Goal: Information Seeking & Learning: Learn about a topic

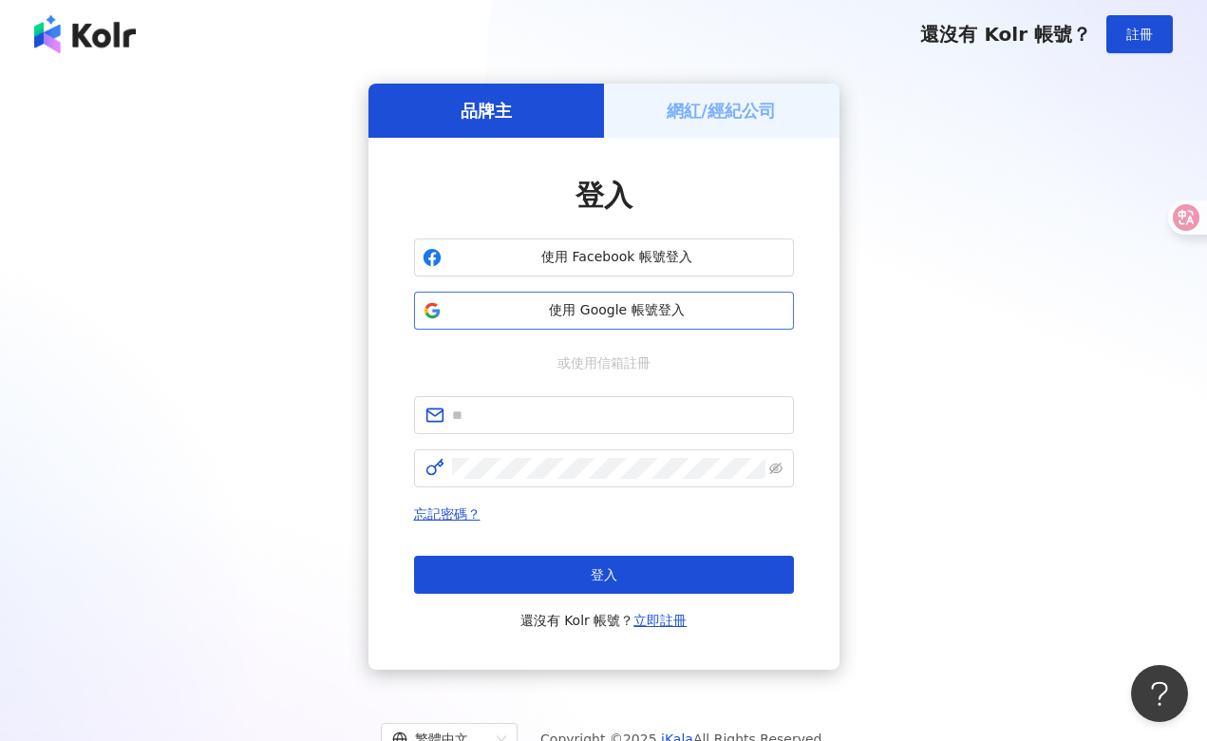
click at [611, 303] on span "使用 Google 帳號登入" at bounding box center [617, 310] width 336 height 19
click at [664, 309] on span "使用 Google 帳號登入" at bounding box center [617, 310] width 336 height 19
click at [213, 82] on div "品牌主 網紅/經紀公司 登入 使用 Facebook 帳號登入 使用 Google 帳號登入 或使用信箱註冊 忘記密碼？ 登入 還沒有 Kolr 帳號？ 立即…" at bounding box center [603, 376] width 1207 height 616
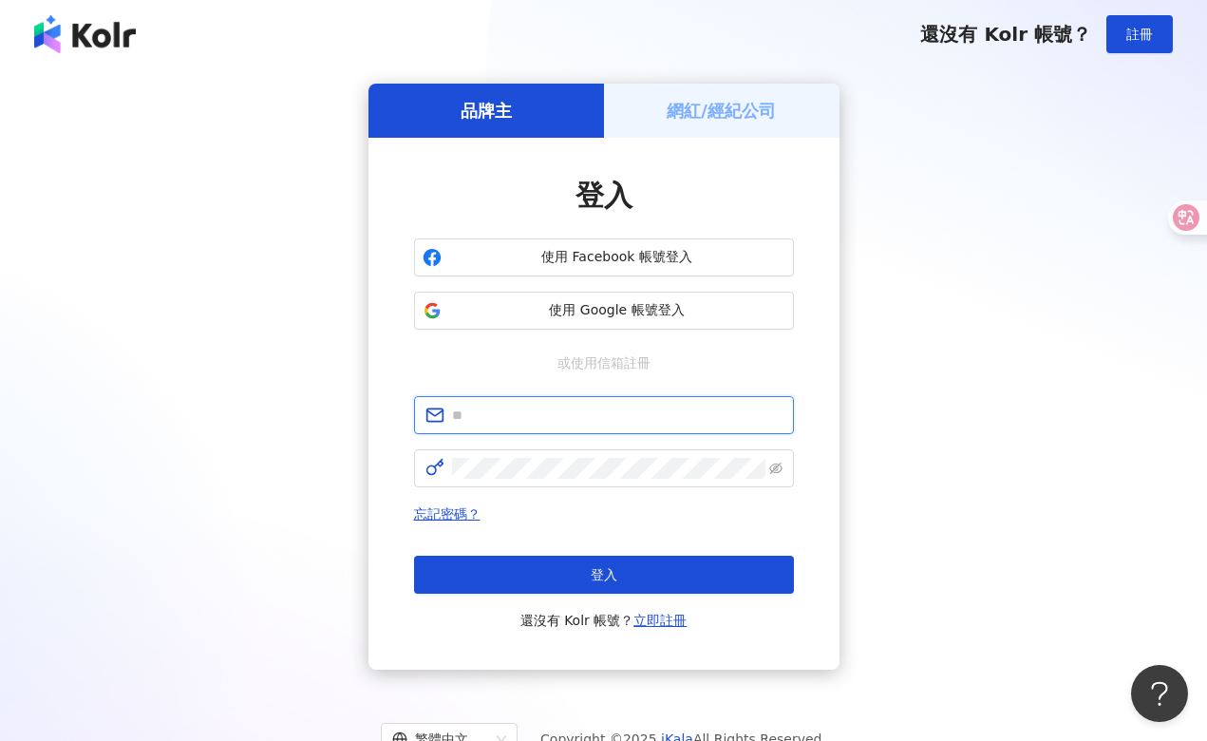
click at [480, 411] on input "text" at bounding box center [617, 415] width 331 height 21
type input "**********"
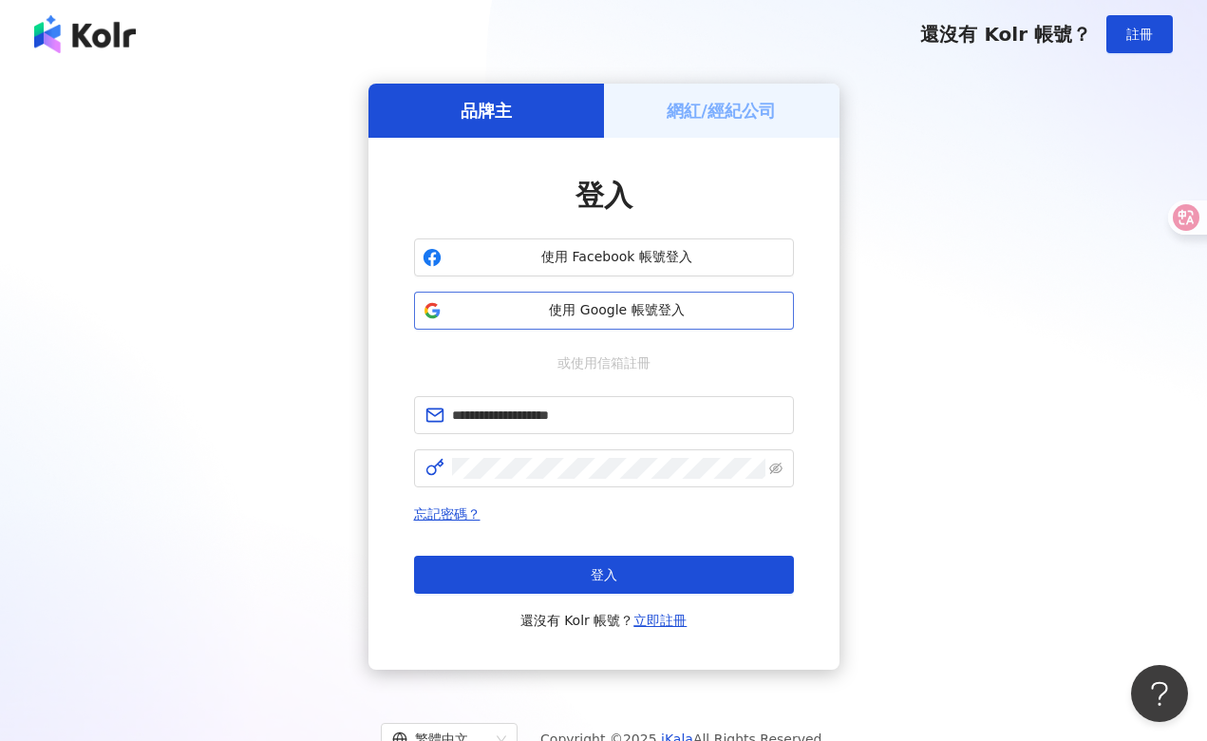
click at [619, 311] on span "使用 Google 帳號登入" at bounding box center [617, 310] width 336 height 19
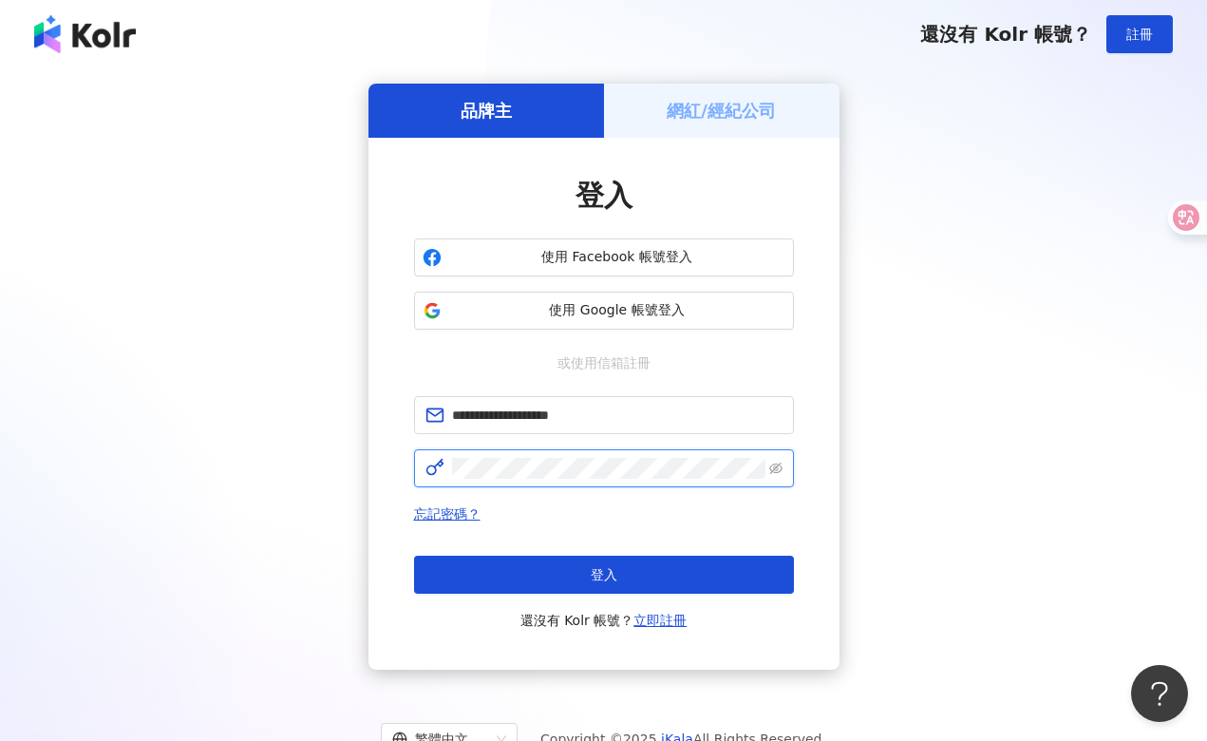
click at [382, 486] on div "**********" at bounding box center [604, 404] width 471 height 532
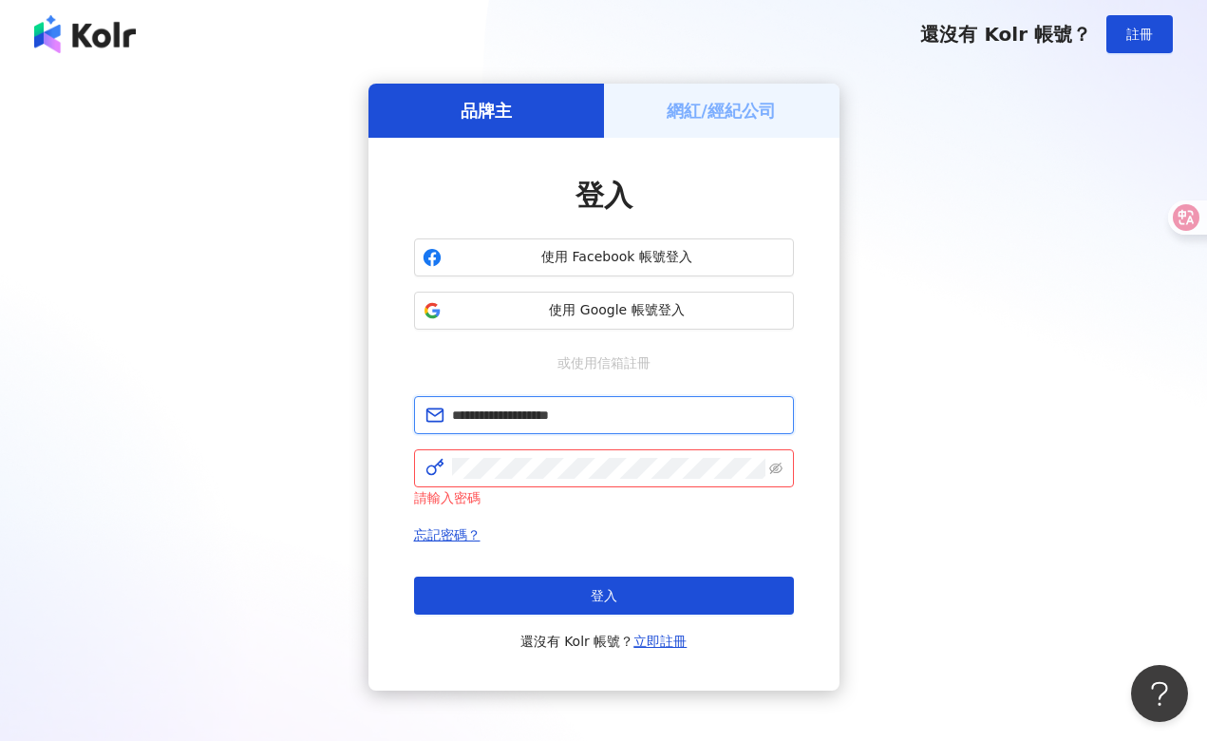
drag, startPoint x: 609, startPoint y: 420, endPoint x: 367, endPoint y: 444, distance: 243.4
click at [367, 444] on div "**********" at bounding box center [604, 387] width 1162 height 607
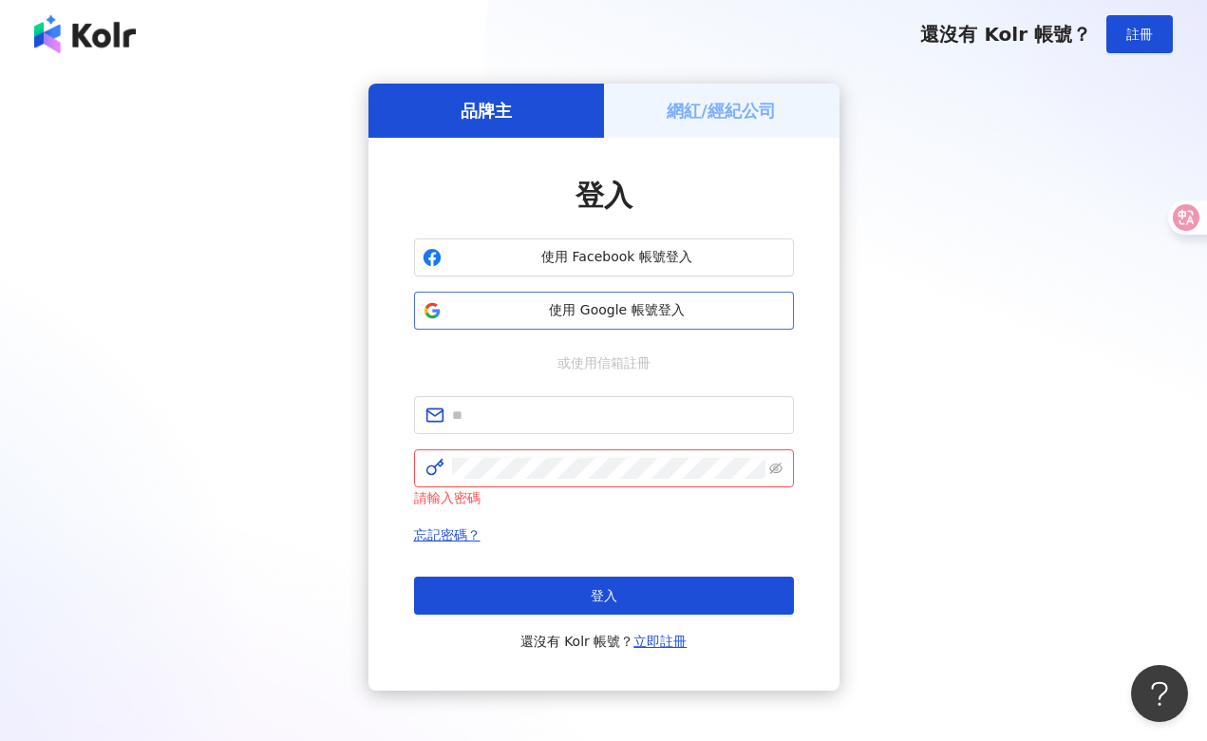
click at [614, 305] on span "使用 Google 帳號登入" at bounding box center [617, 310] width 336 height 19
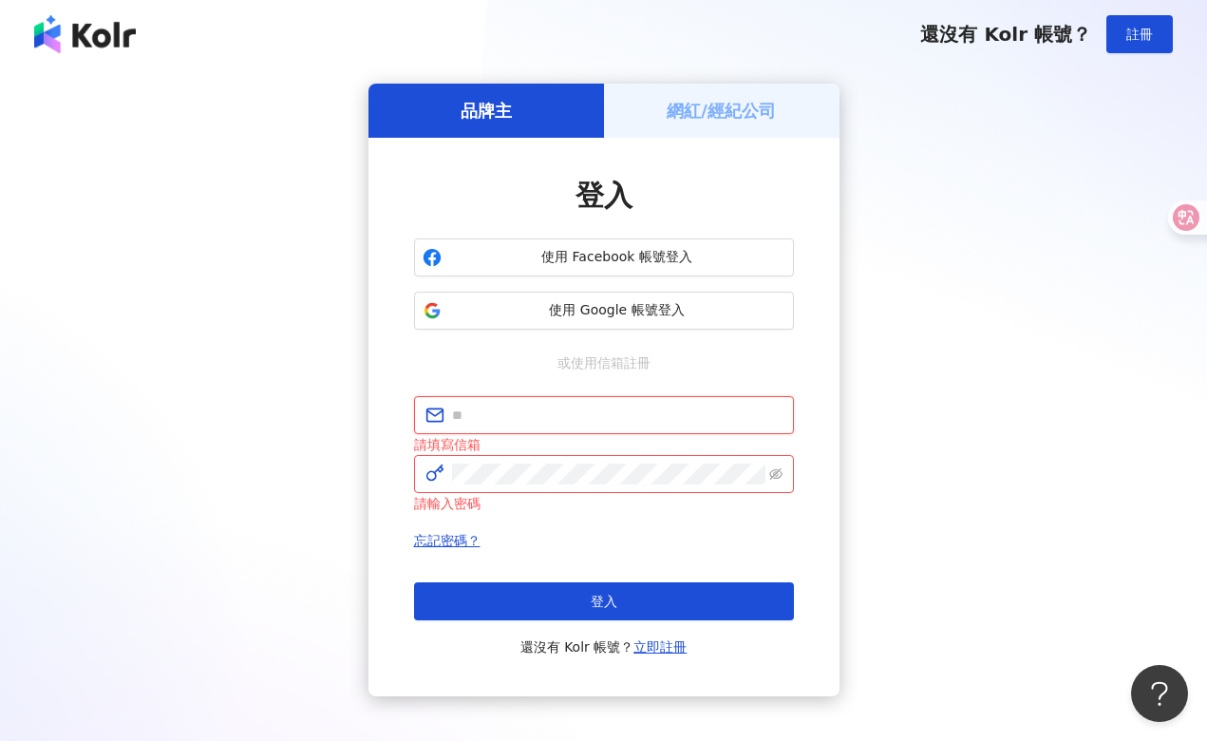
click at [506, 417] on input "text" at bounding box center [617, 415] width 331 height 21
type input "**********"
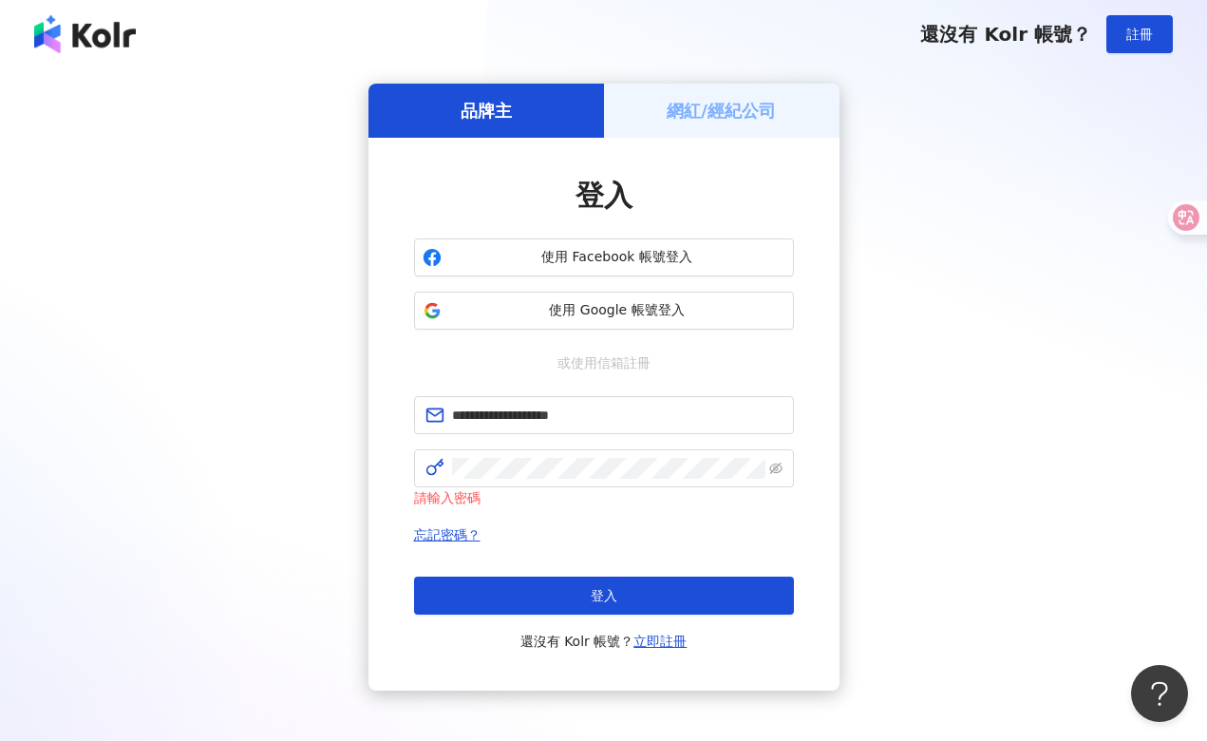
click at [584, 504] on div "請輸入密碼" at bounding box center [604, 497] width 380 height 21
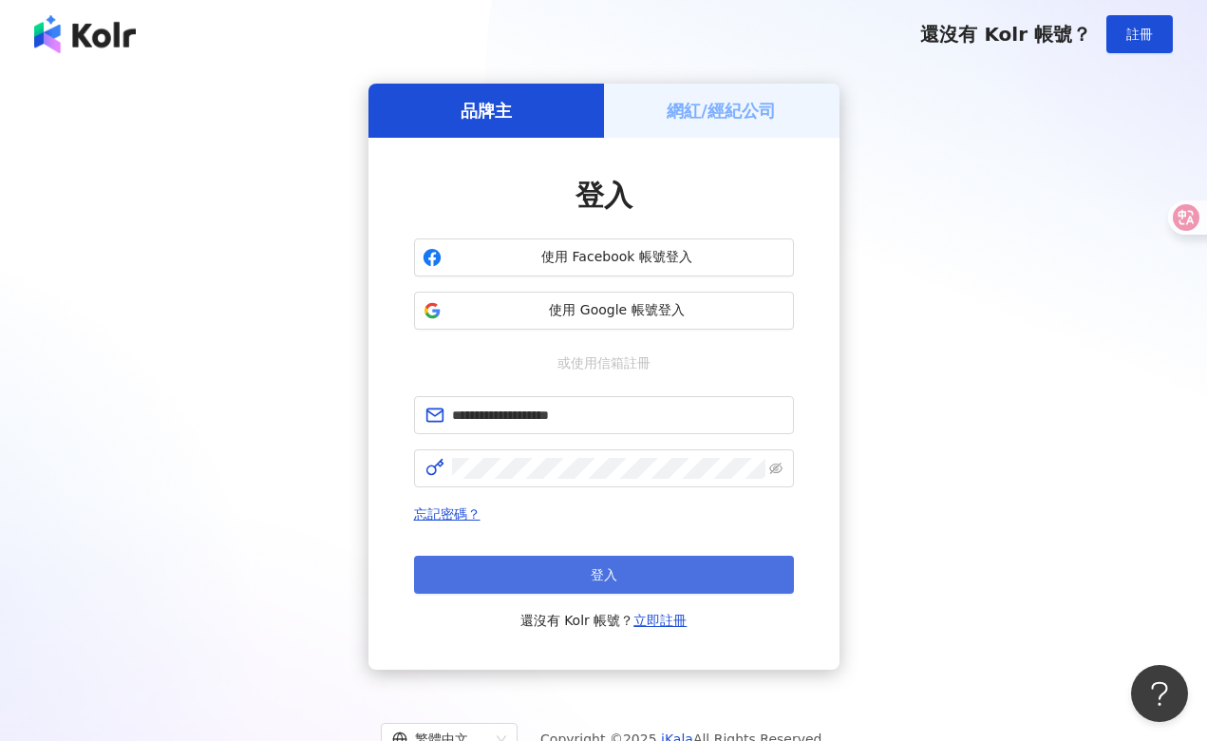
click at [619, 563] on button "登入" at bounding box center [604, 575] width 380 height 38
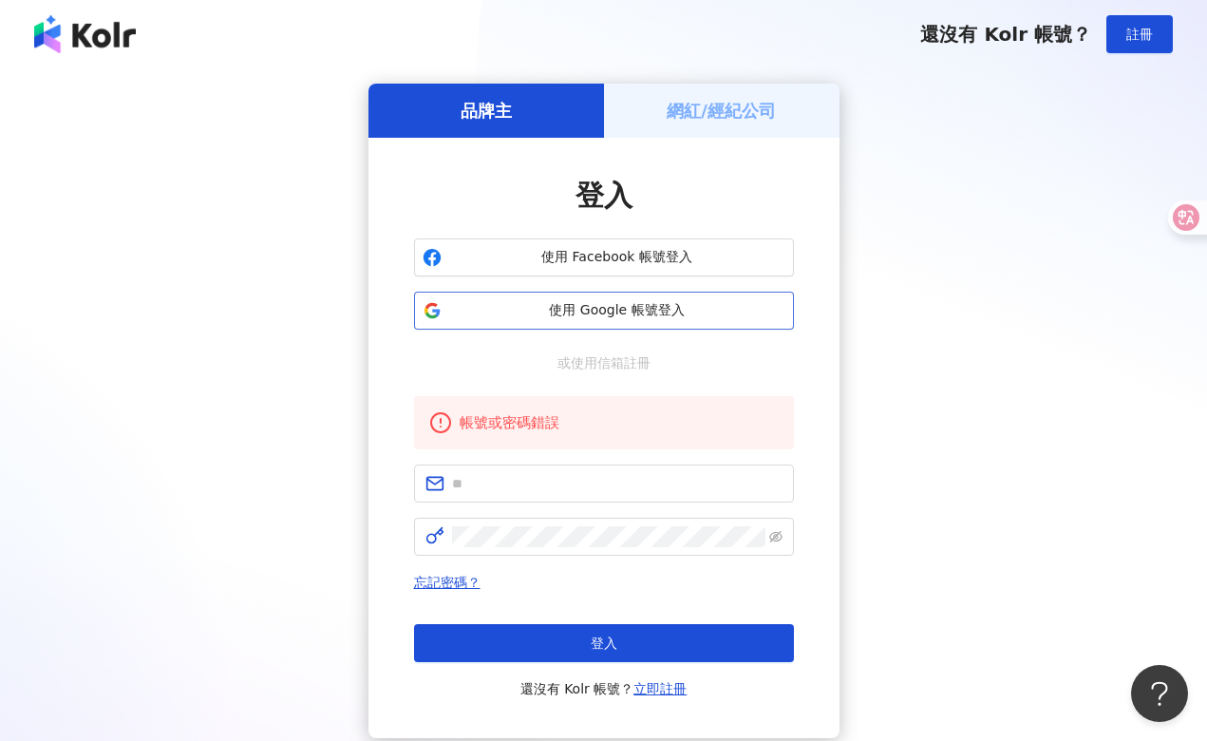
click at [657, 304] on span "使用 Google 帳號登入" at bounding box center [617, 310] width 336 height 19
click at [571, 308] on span "使用 Google 帳號登入" at bounding box center [617, 310] width 336 height 19
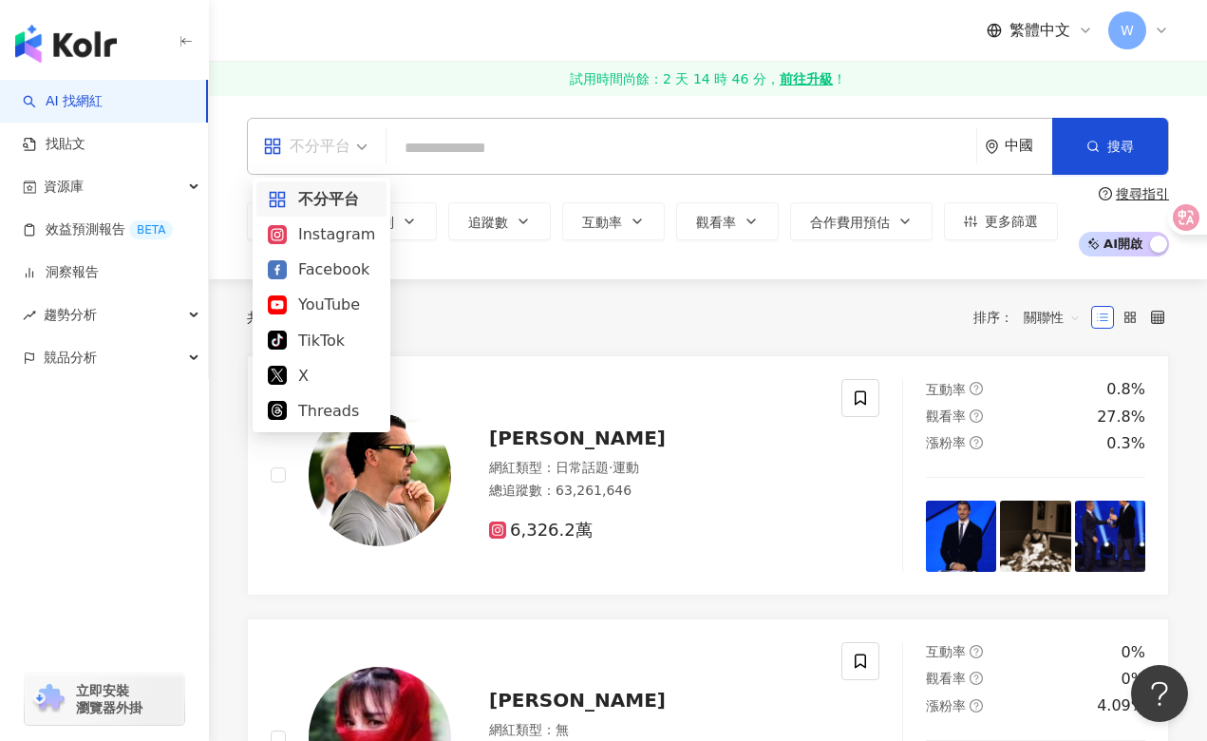
click at [342, 152] on div "不分平台" at bounding box center [306, 146] width 87 height 30
click at [318, 306] on div "YouTube" at bounding box center [321, 305] width 107 height 24
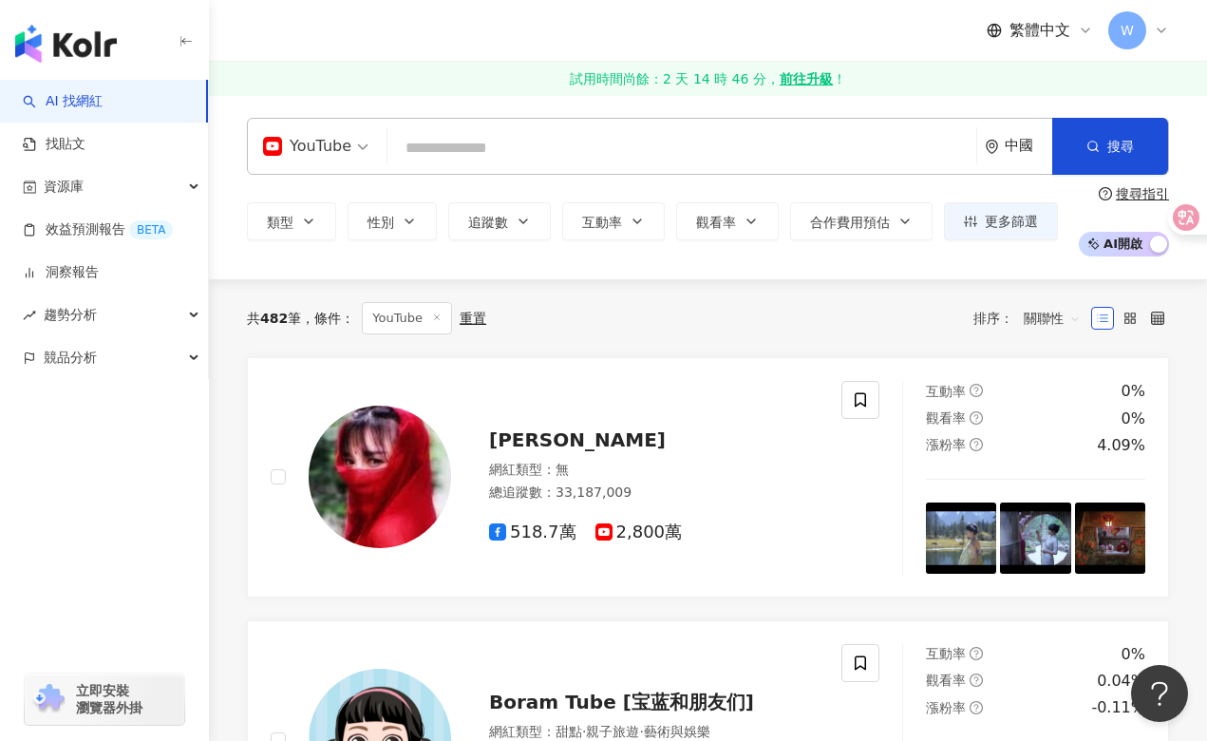
click at [1035, 133] on div "中國" at bounding box center [1018, 146] width 67 height 55
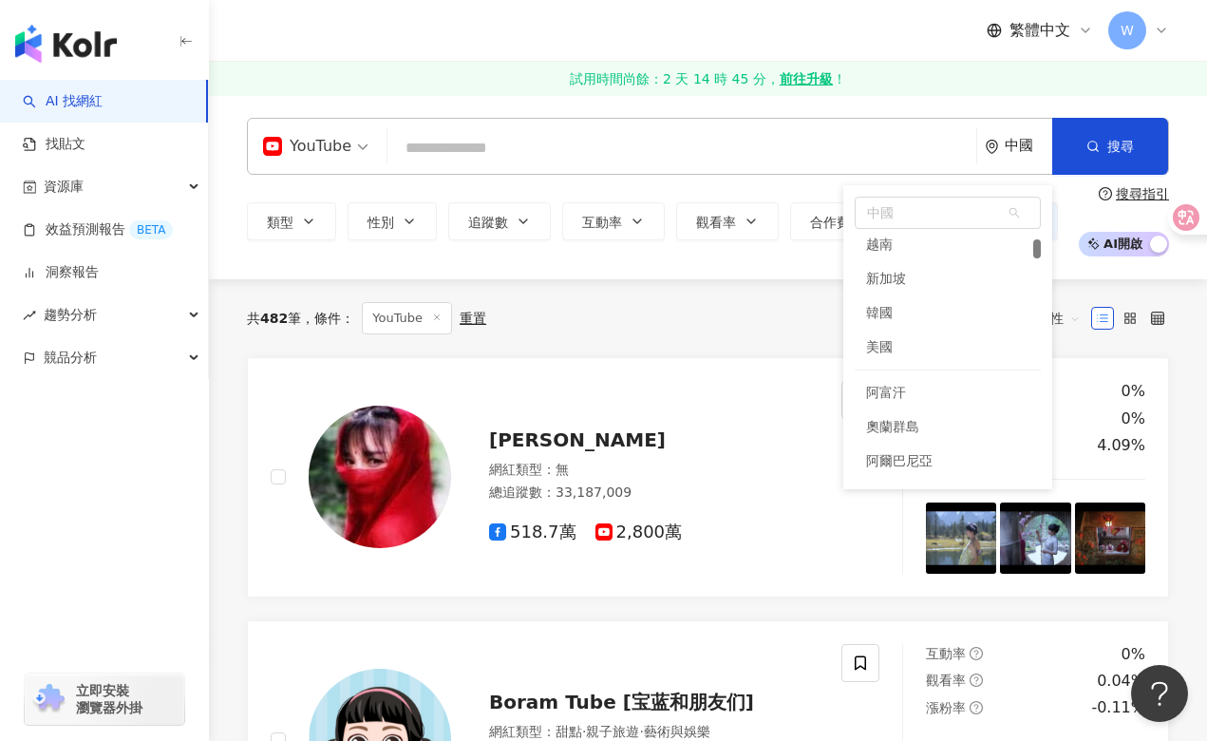
scroll to position [55, 0]
click at [895, 255] on div "日本" at bounding box center [948, 263] width 186 height 34
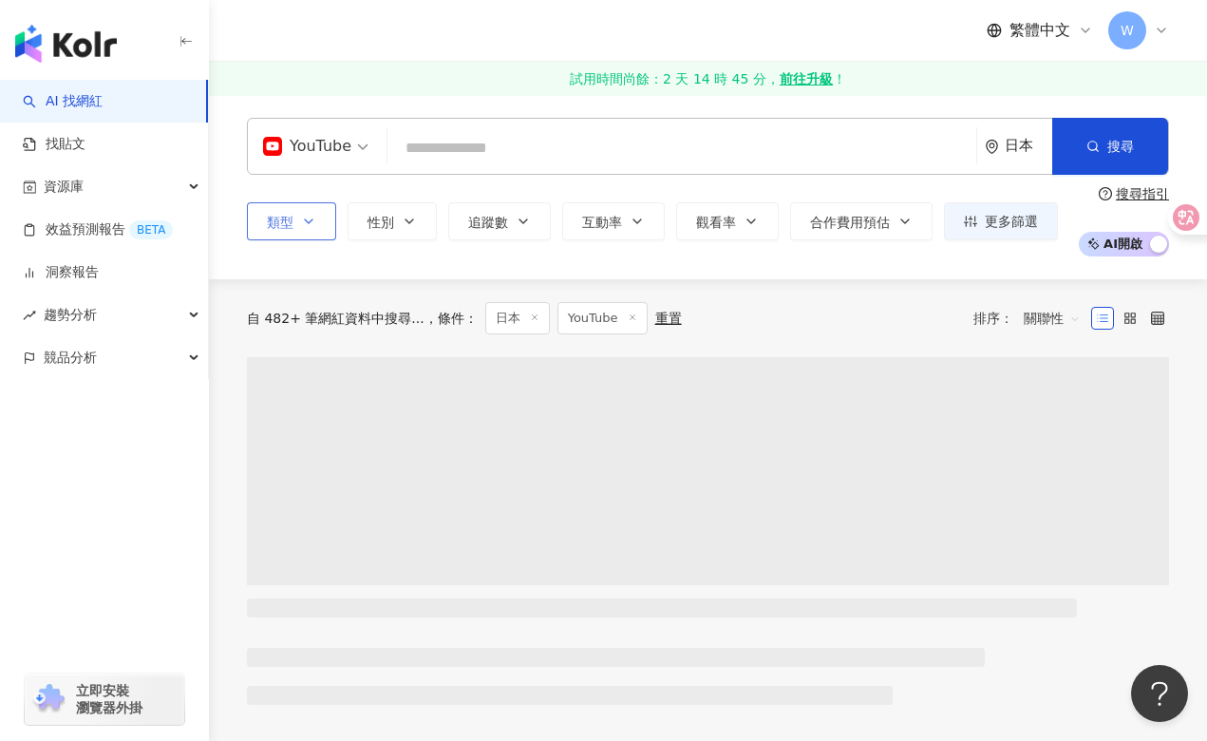
click at [301, 228] on icon "button" at bounding box center [308, 221] width 15 height 15
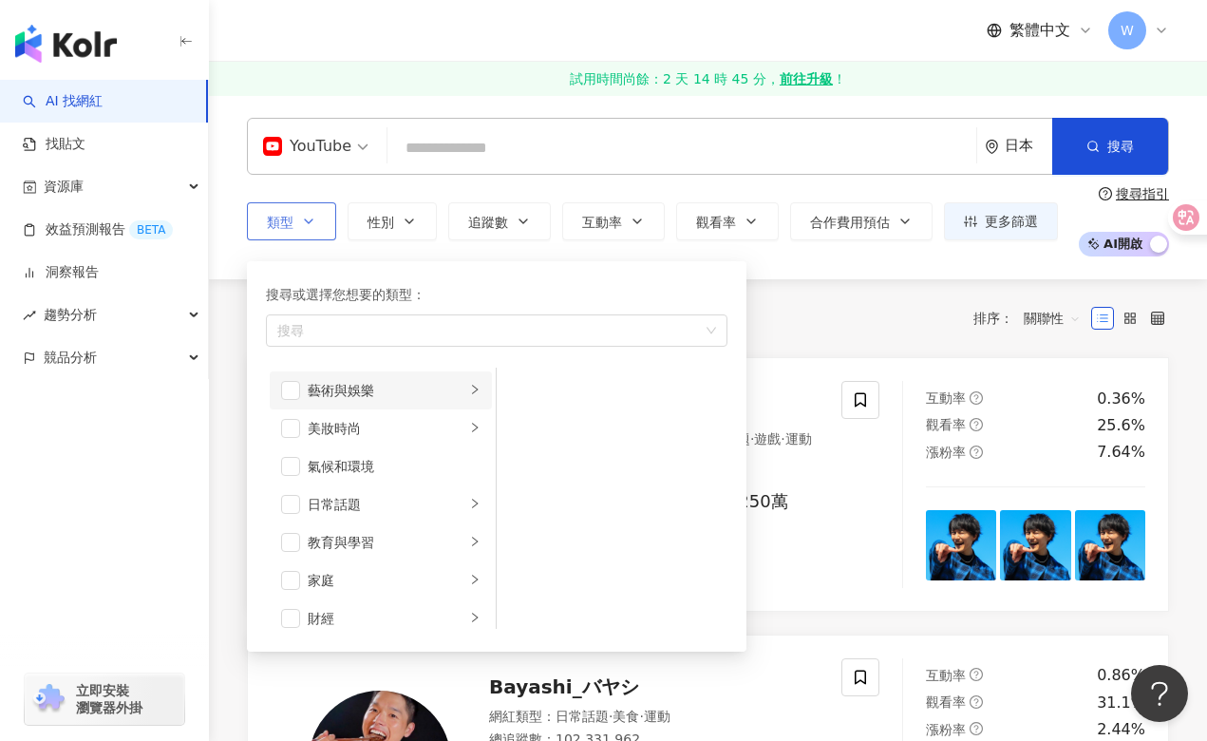
click at [469, 392] on icon "right" at bounding box center [474, 389] width 11 height 11
click at [469, 429] on icon "right" at bounding box center [474, 427] width 11 height 11
click at [472, 507] on icon "right" at bounding box center [475, 503] width 6 height 9
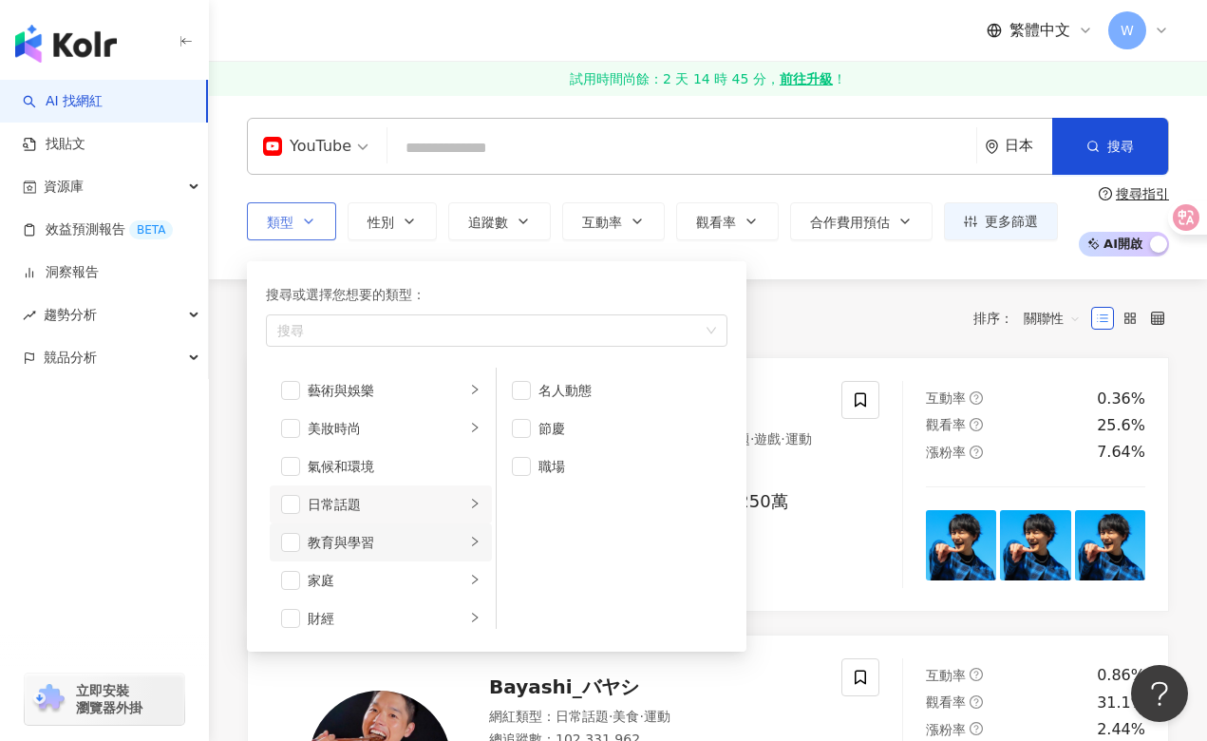
click at [469, 541] on icon "right" at bounding box center [474, 541] width 11 height 11
click at [469, 574] on icon "right" at bounding box center [474, 579] width 11 height 11
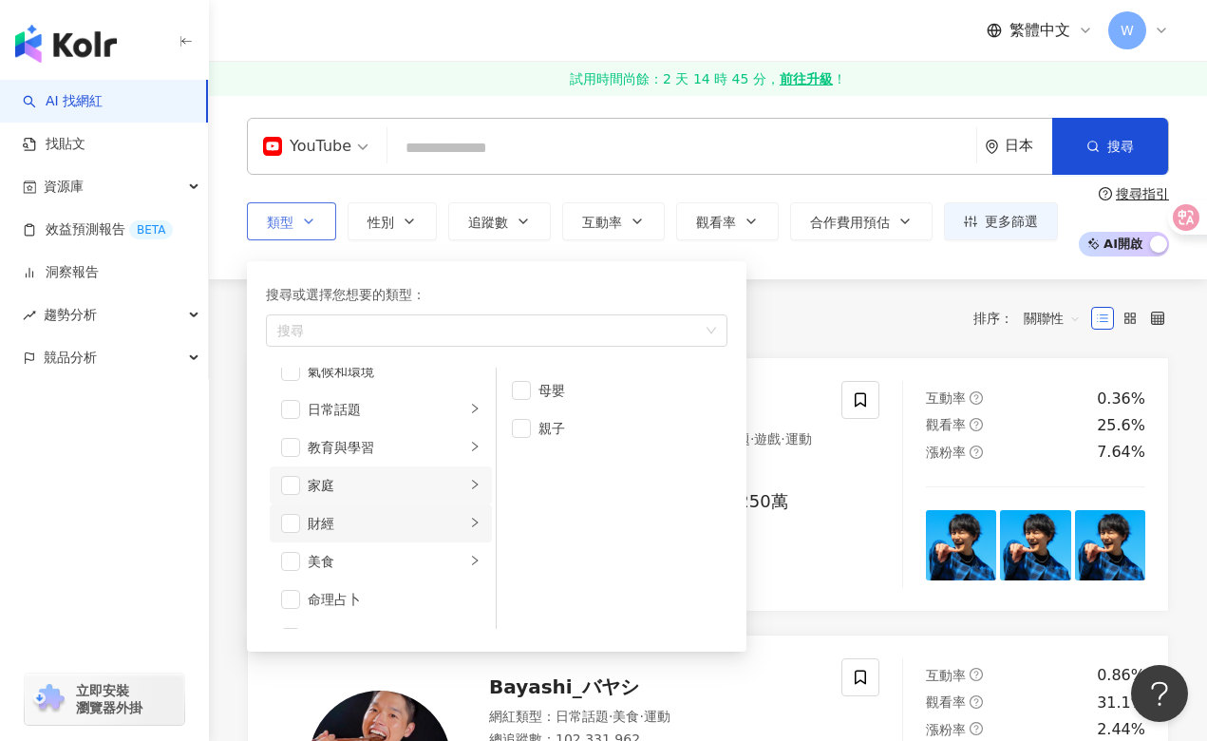
click at [472, 523] on icon "right" at bounding box center [475, 522] width 6 height 9
click at [469, 556] on icon "right" at bounding box center [474, 560] width 11 height 11
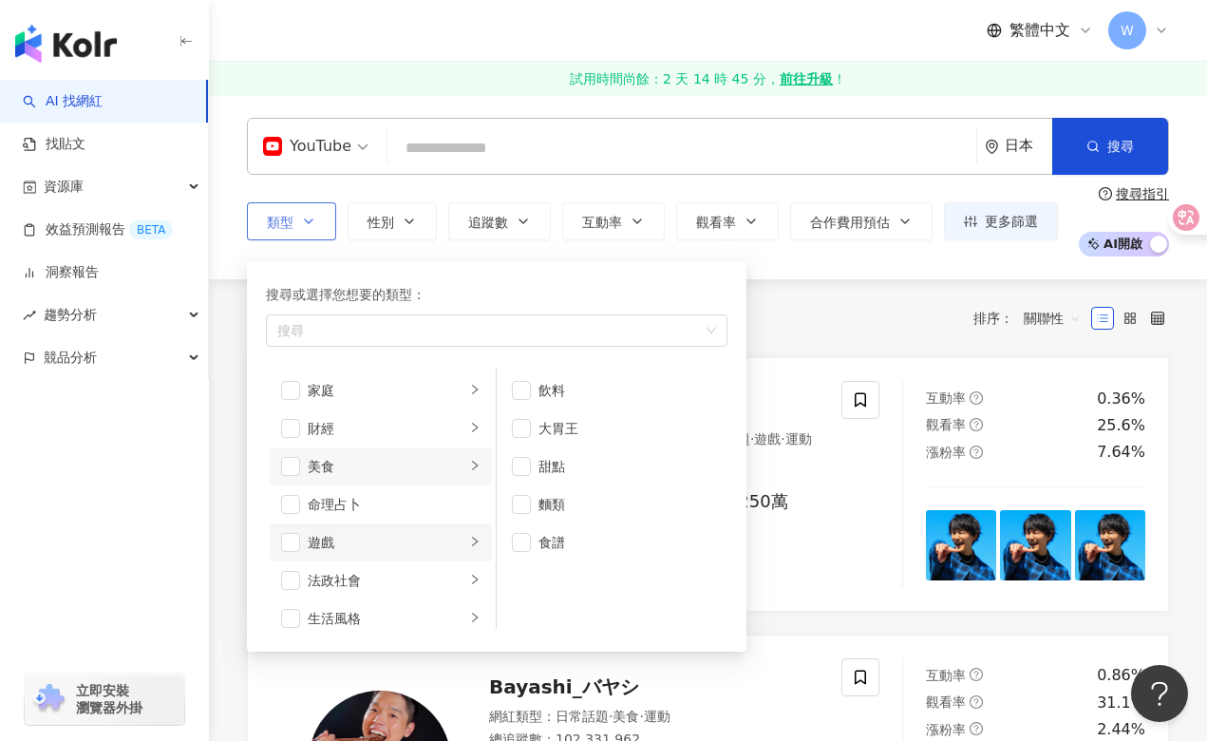
click at [469, 539] on icon "right" at bounding box center [474, 541] width 11 height 11
click at [282, 542] on span "button" at bounding box center [290, 542] width 19 height 19
click at [469, 578] on icon "right" at bounding box center [474, 579] width 11 height 11
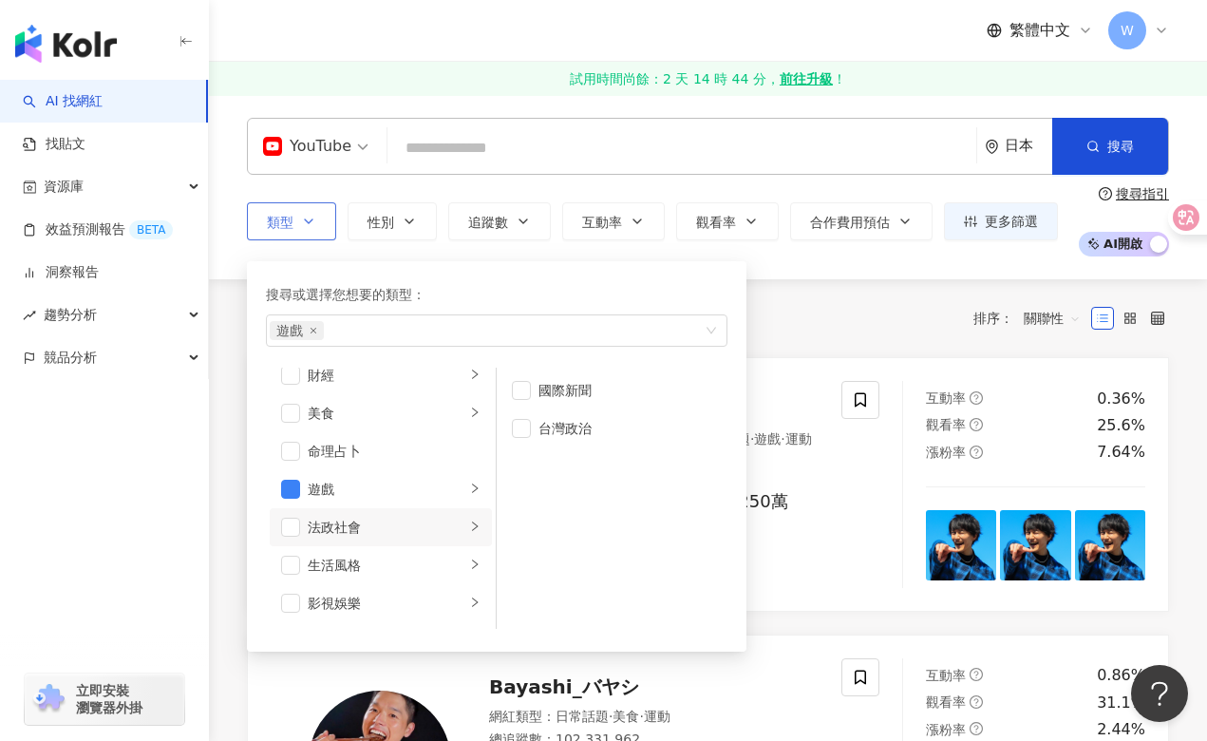
scroll to position [285, 0]
click at [472, 524] on icon "right" at bounding box center [475, 522] width 6 height 9
click at [469, 555] on icon "right" at bounding box center [474, 560] width 11 height 11
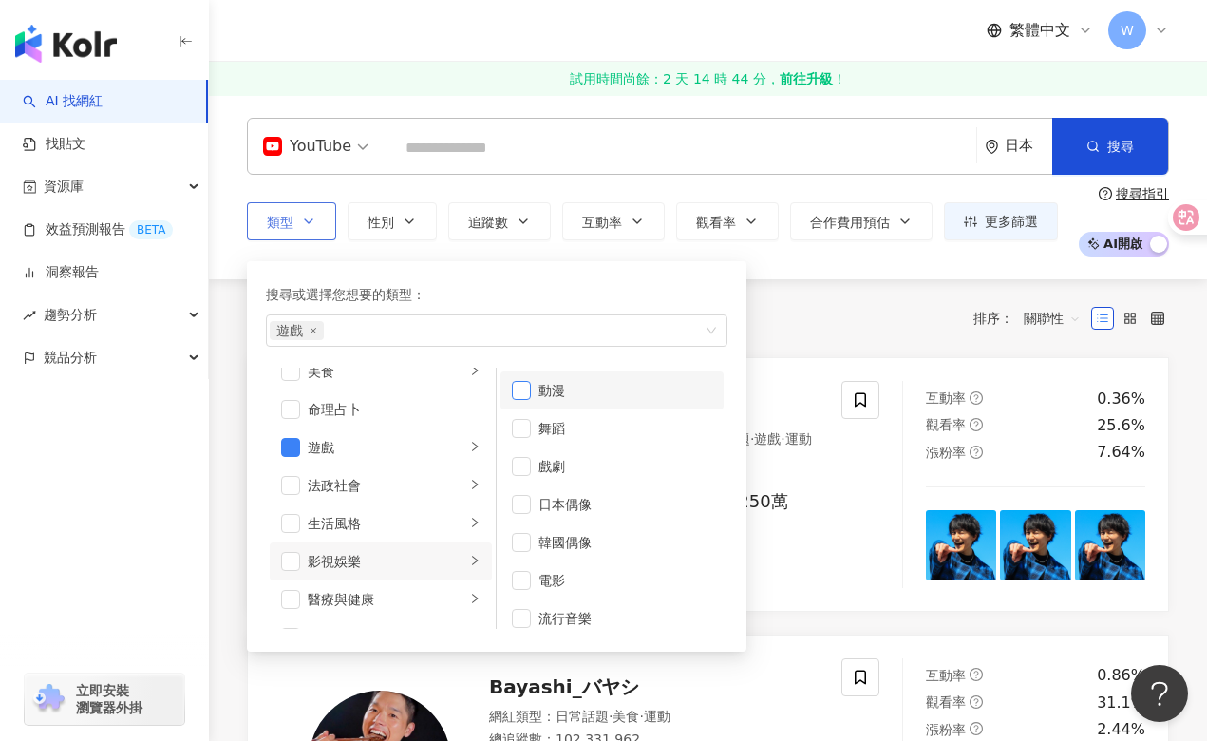
click at [519, 390] on span "button" at bounding box center [521, 390] width 19 height 19
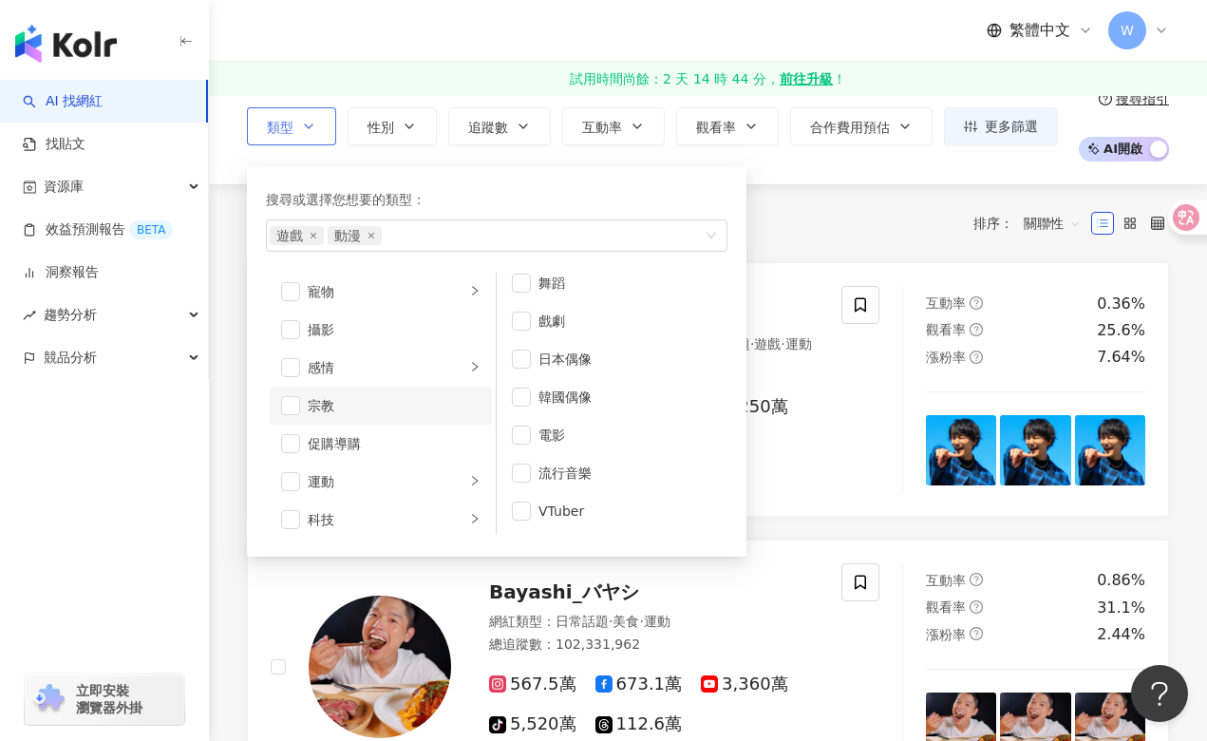
scroll to position [570, 0]
click at [469, 447] on icon "right" at bounding box center [474, 446] width 11 height 11
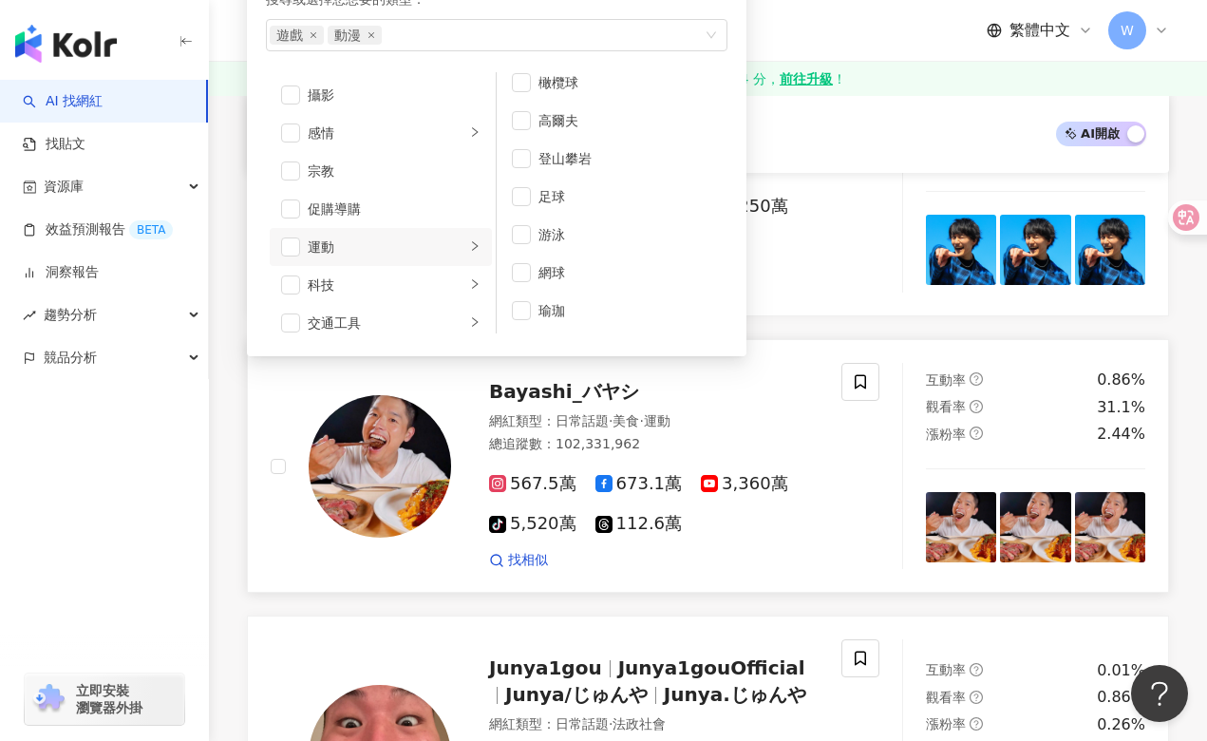
scroll to position [95, 0]
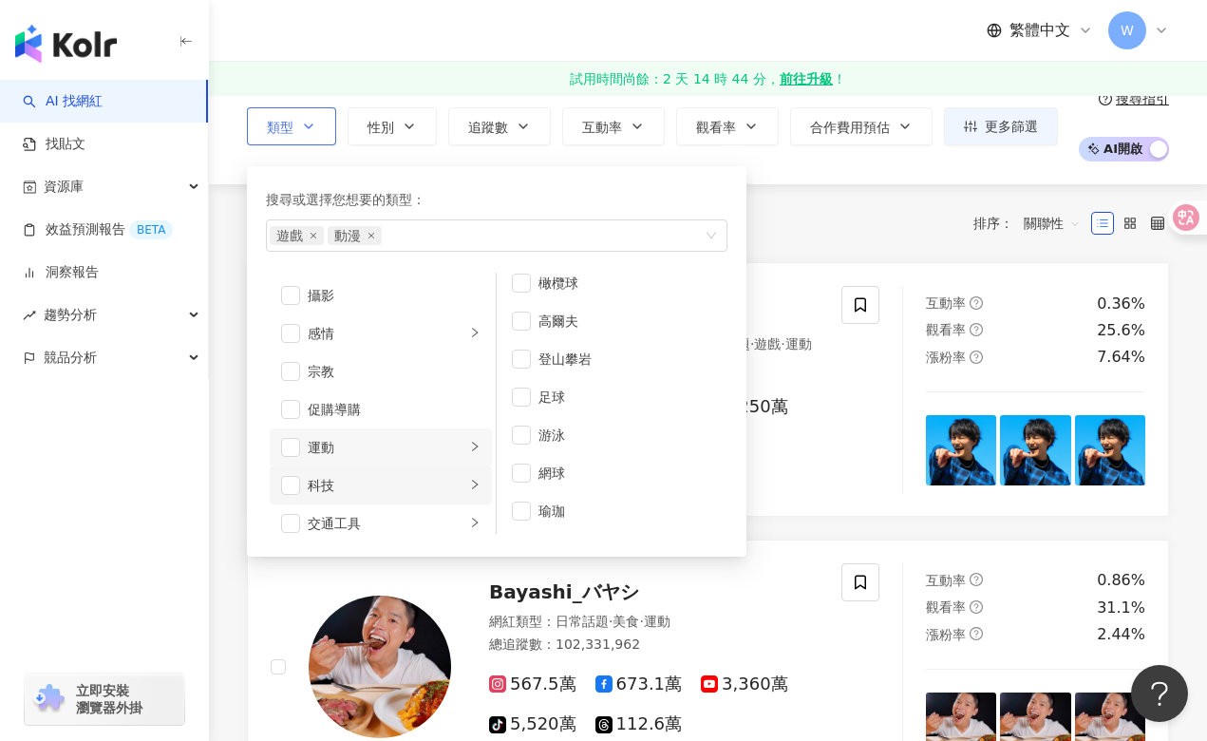
click at [469, 486] on icon "right" at bounding box center [474, 484] width 11 height 11
click at [469, 521] on icon "right" at bounding box center [474, 522] width 11 height 11
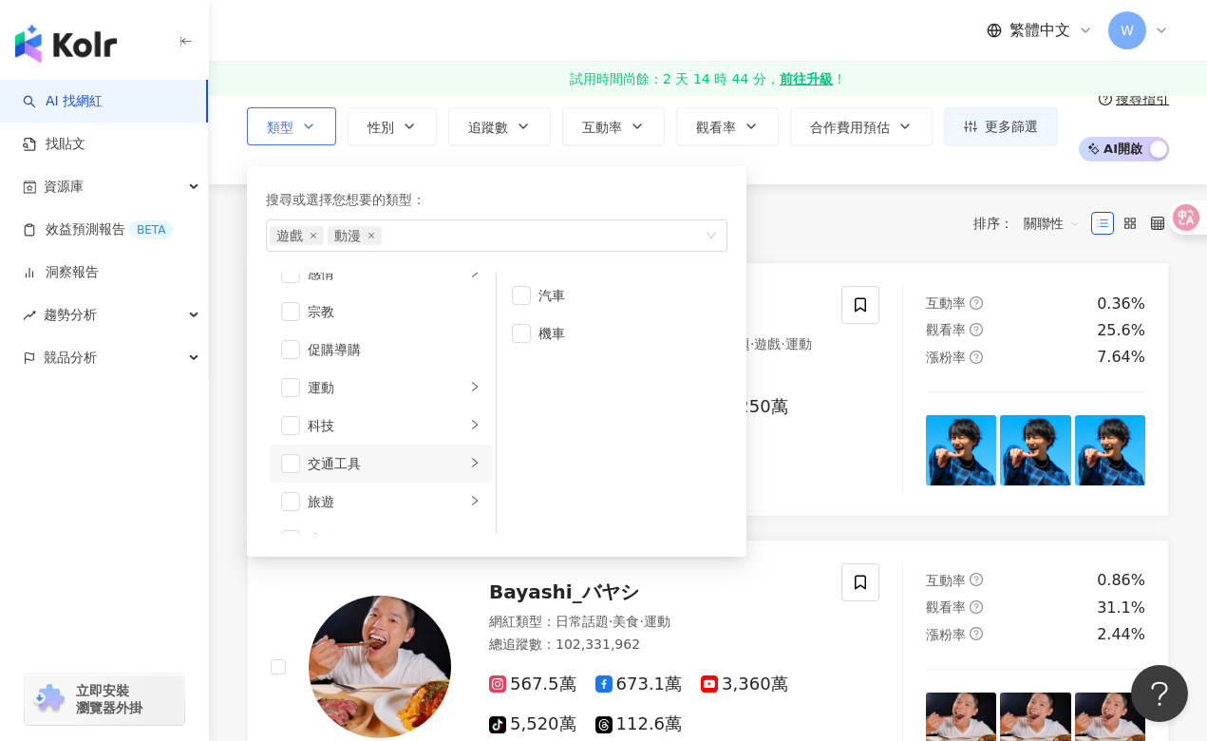
scroll to position [658, 0]
click at [469, 474] on icon "right" at bounding box center [474, 471] width 11 height 11
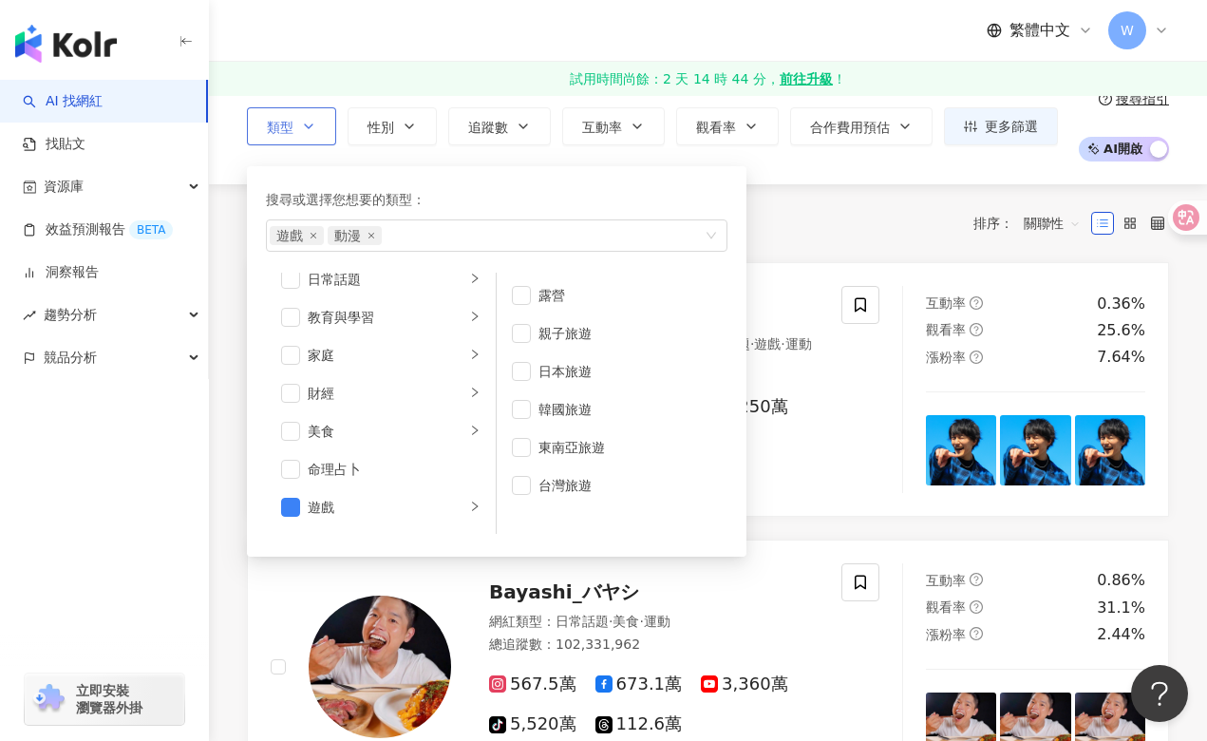
scroll to position [0, 0]
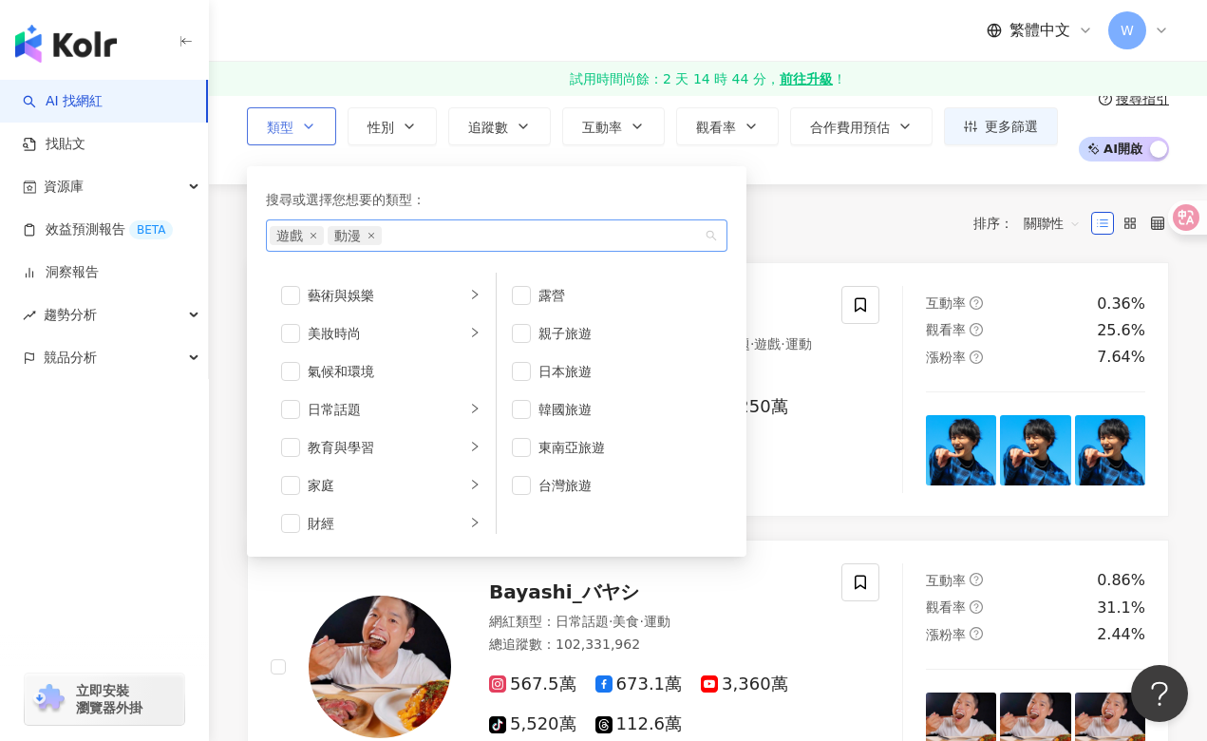
click at [715, 243] on div "遊戲 動漫" at bounding box center [497, 235] width 462 height 32
click at [711, 237] on div "遊戲 動漫" at bounding box center [497, 235] width 462 height 32
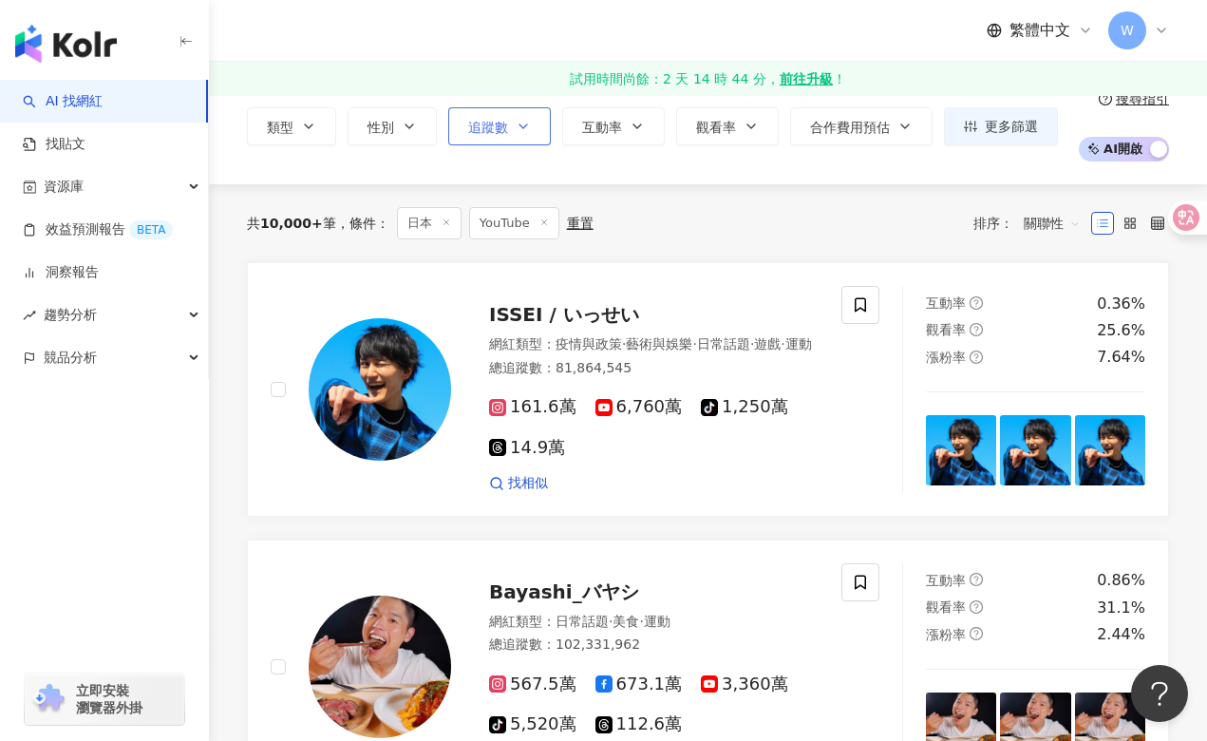
click at [505, 123] on span "追蹤數" at bounding box center [488, 127] width 40 height 15
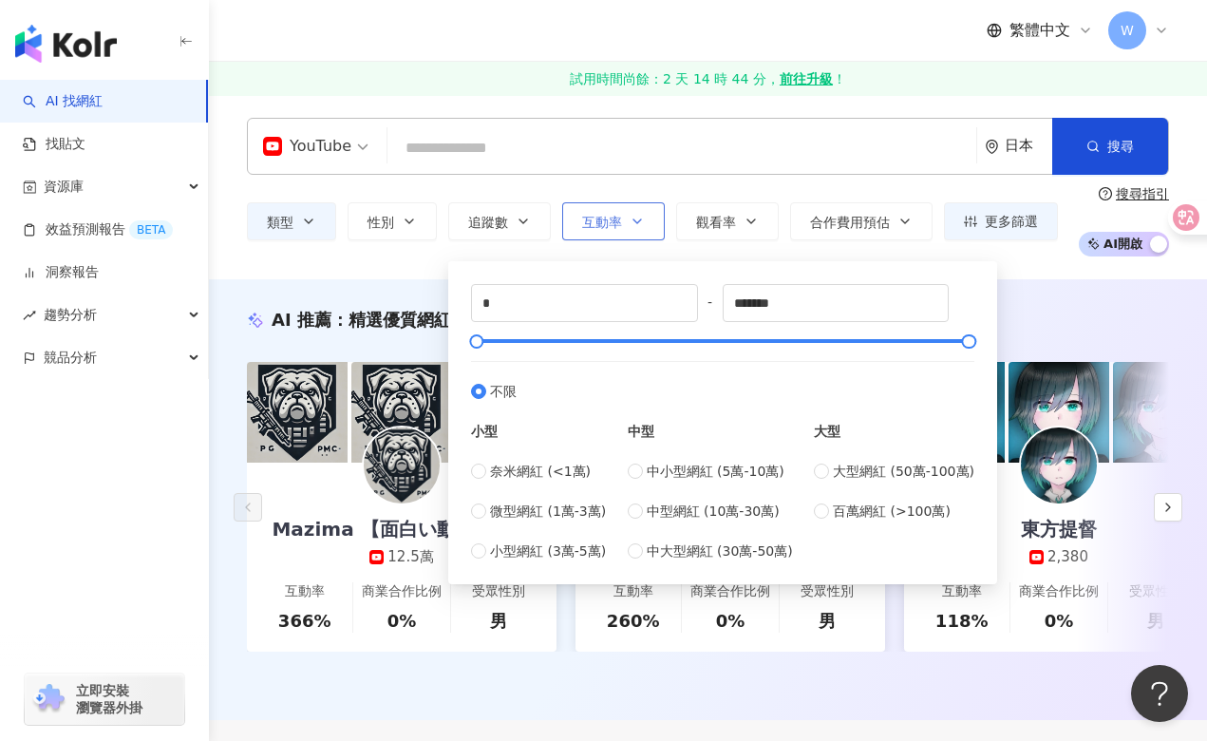
click at [646, 212] on button "互動率" at bounding box center [613, 221] width 103 height 38
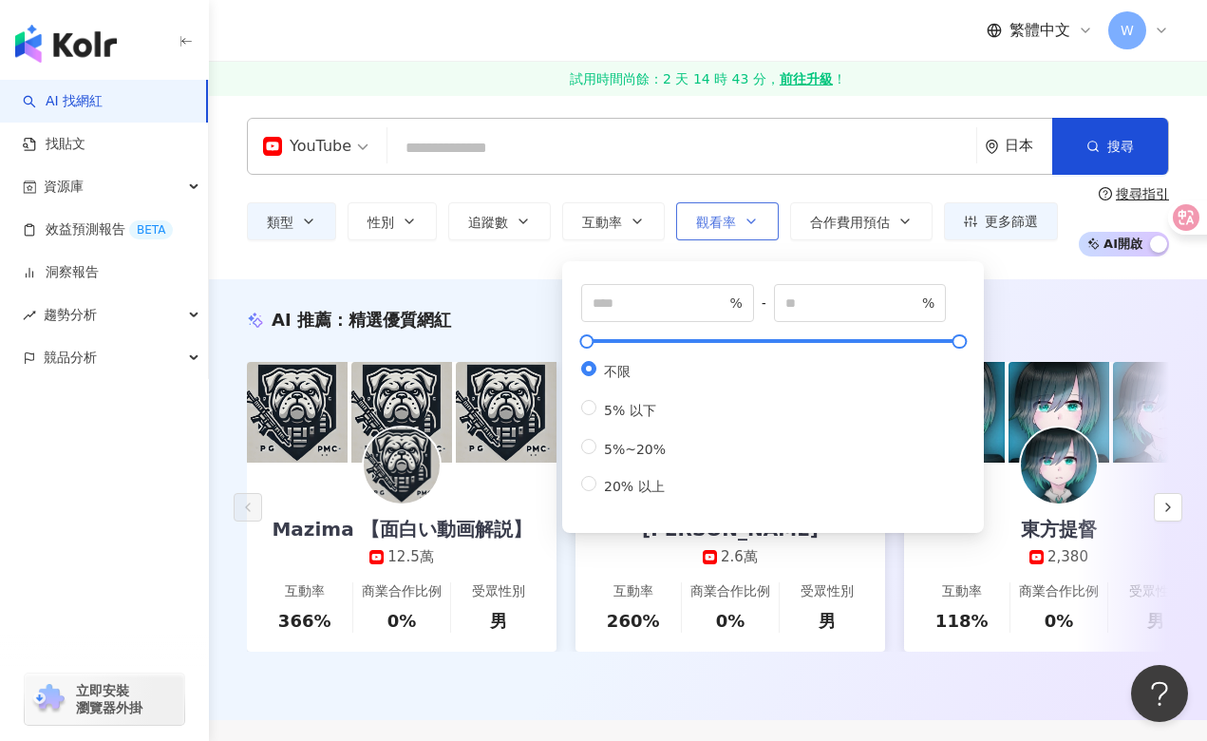
click at [765, 218] on button "觀看率" at bounding box center [727, 221] width 103 height 38
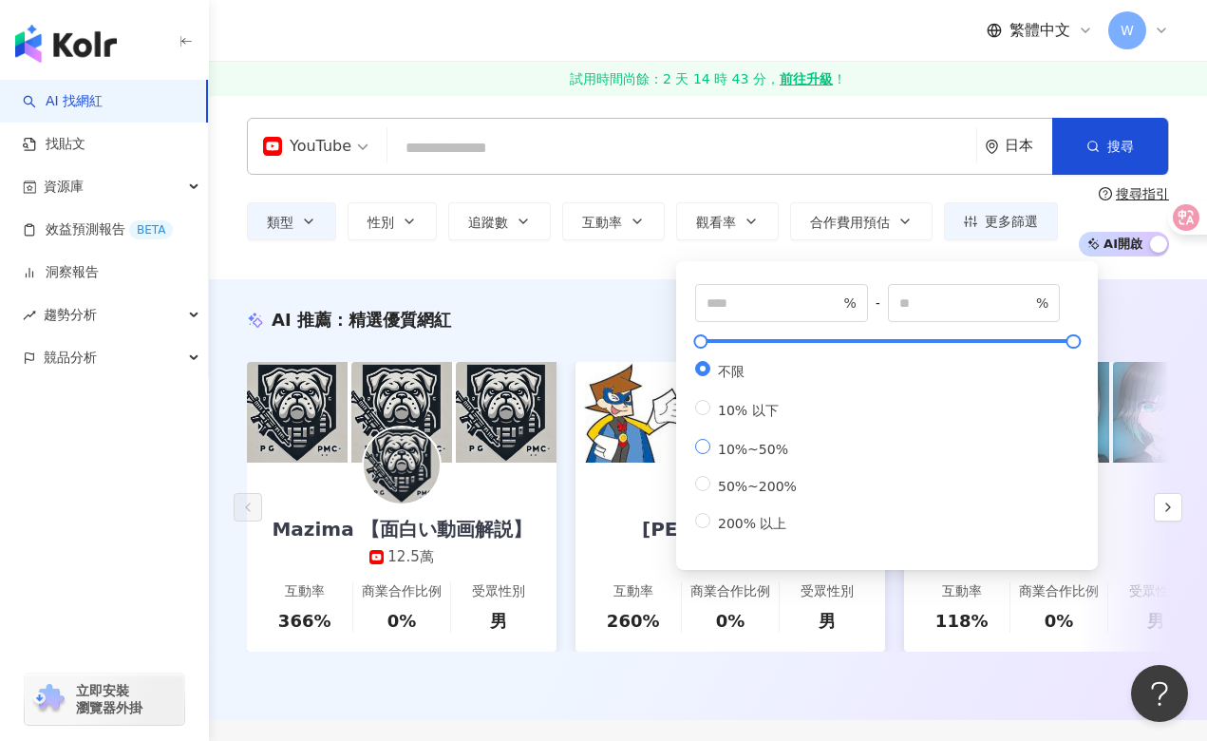
click at [744, 446] on span "10%~50%" at bounding box center [753, 449] width 85 height 15
type input "**"
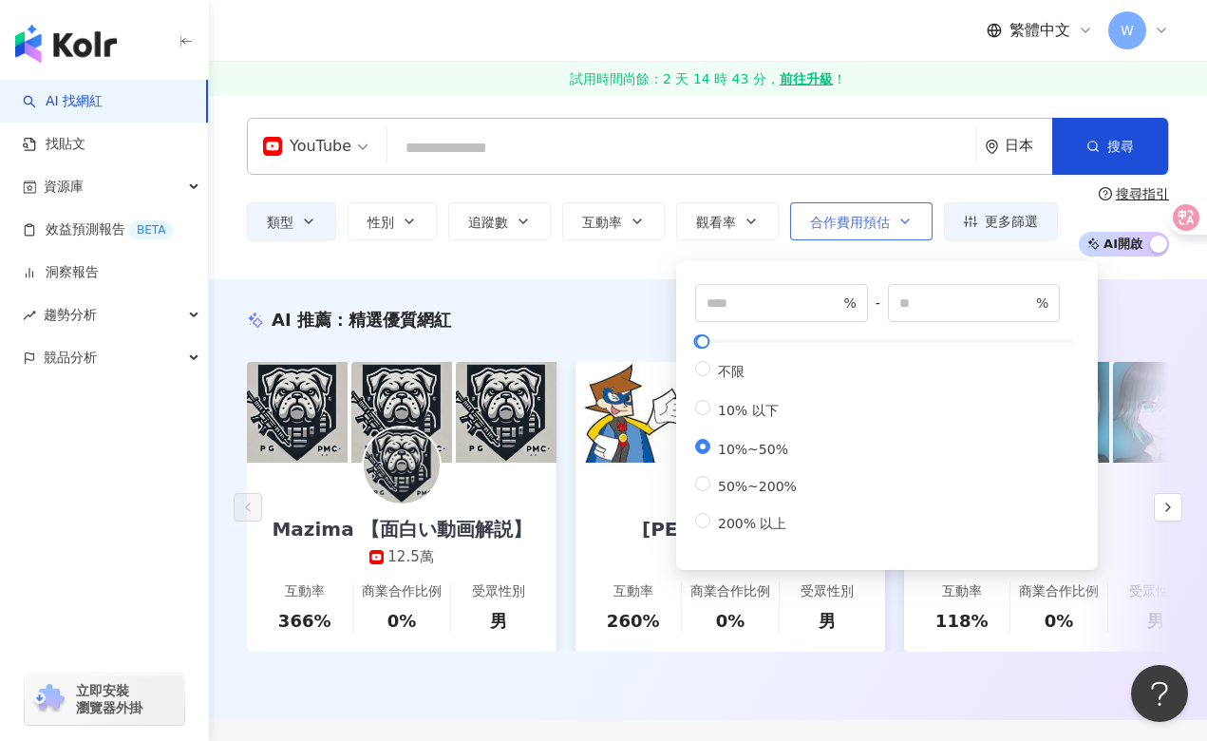
click at [871, 218] on span "合作費用預估" at bounding box center [850, 222] width 80 height 15
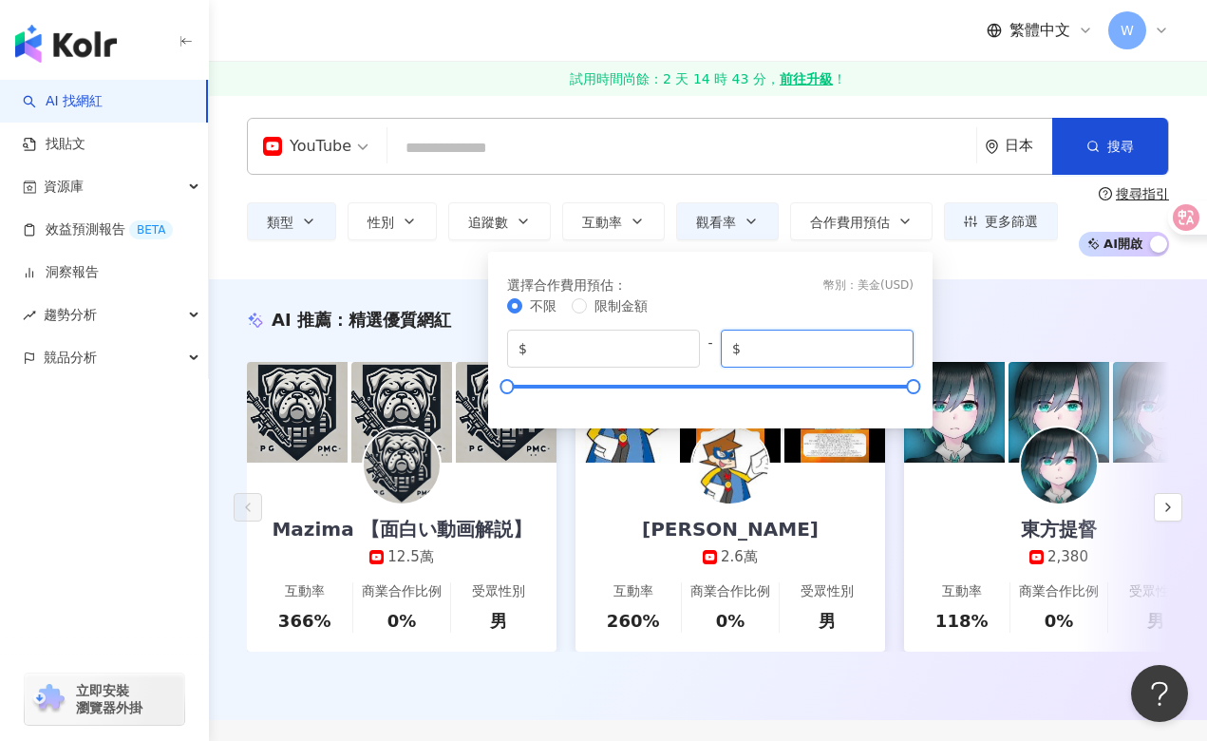
click at [806, 349] on input "*****" at bounding box center [824, 348] width 158 height 21
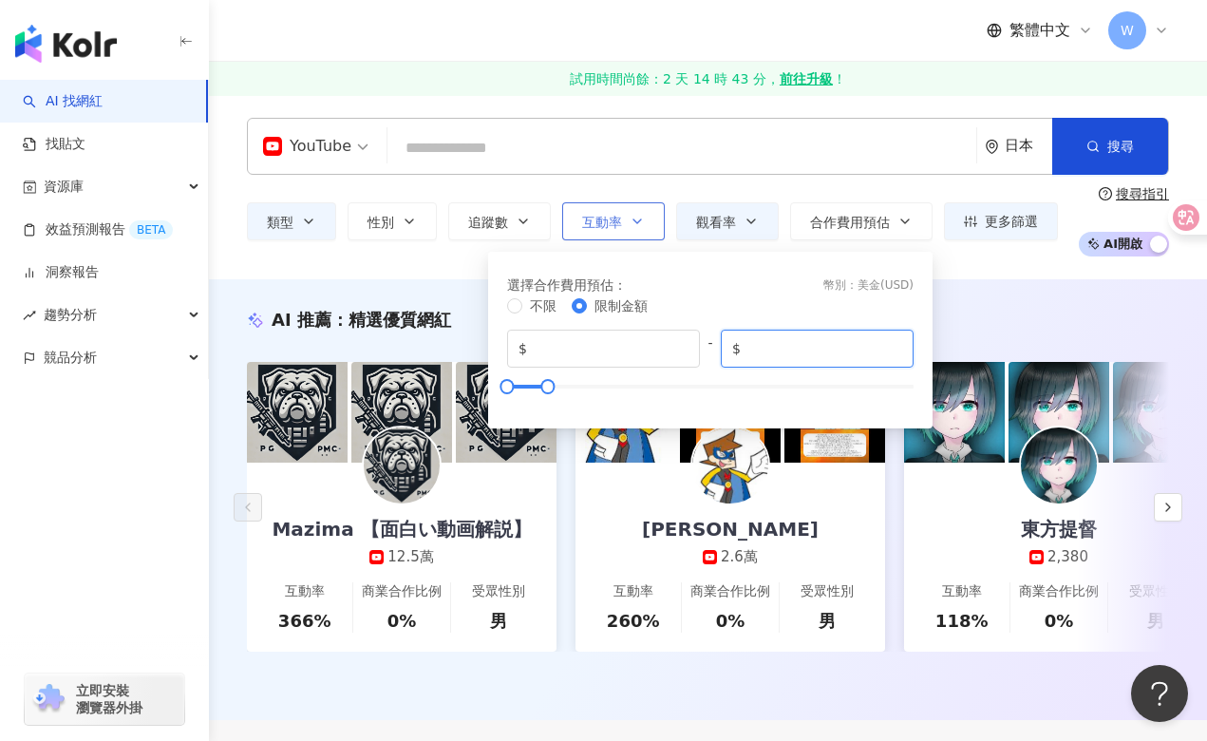
type input "****"
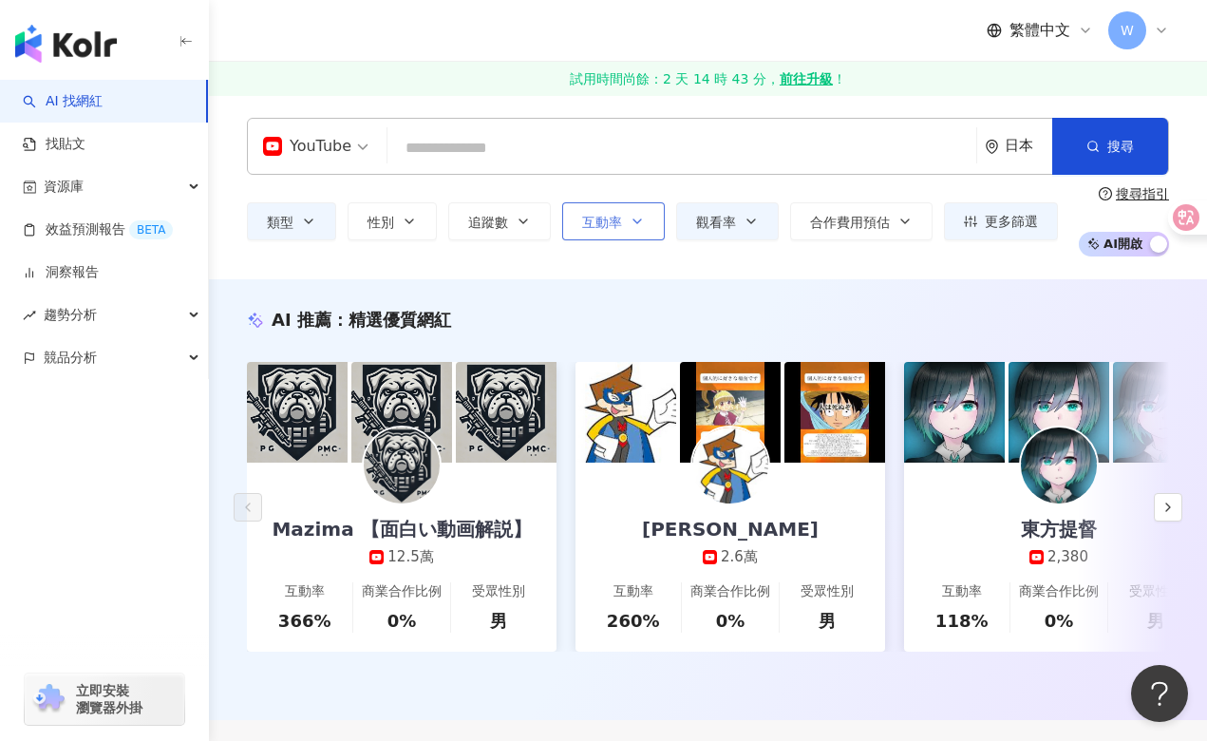
click at [604, 230] on span "互動率" at bounding box center [602, 222] width 40 height 15
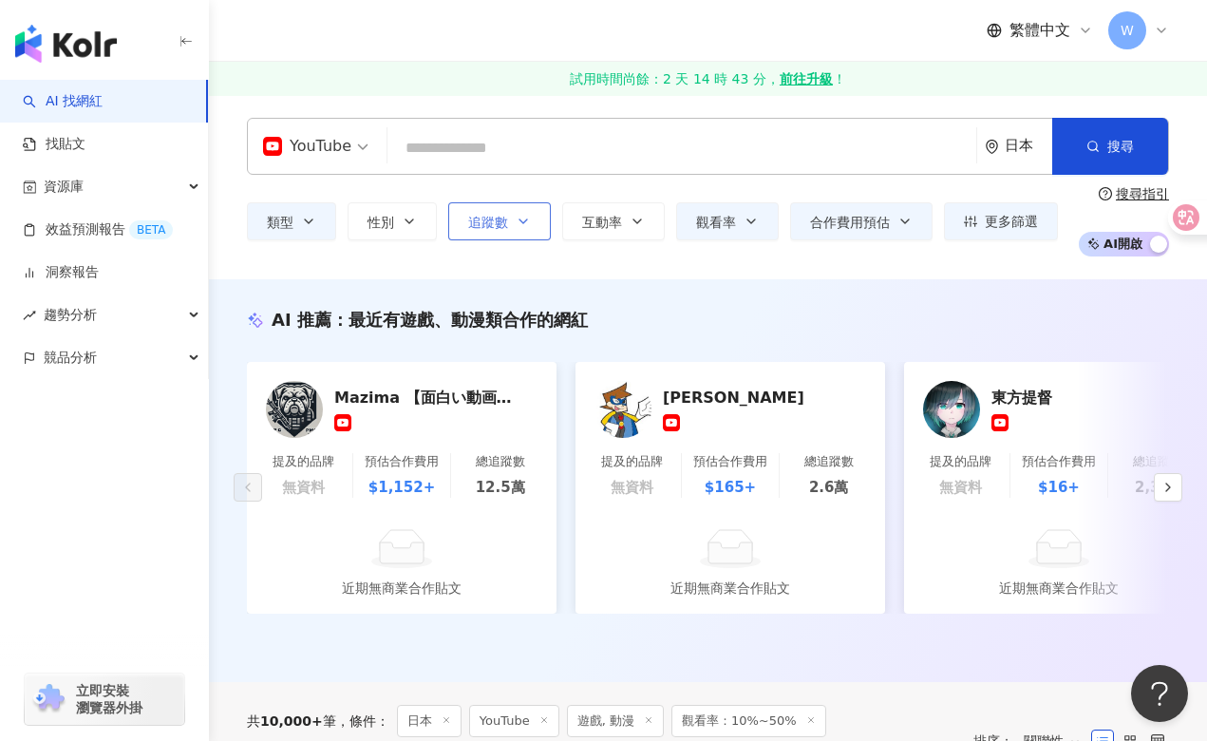
click at [510, 216] on button "追蹤數" at bounding box center [499, 221] width 103 height 38
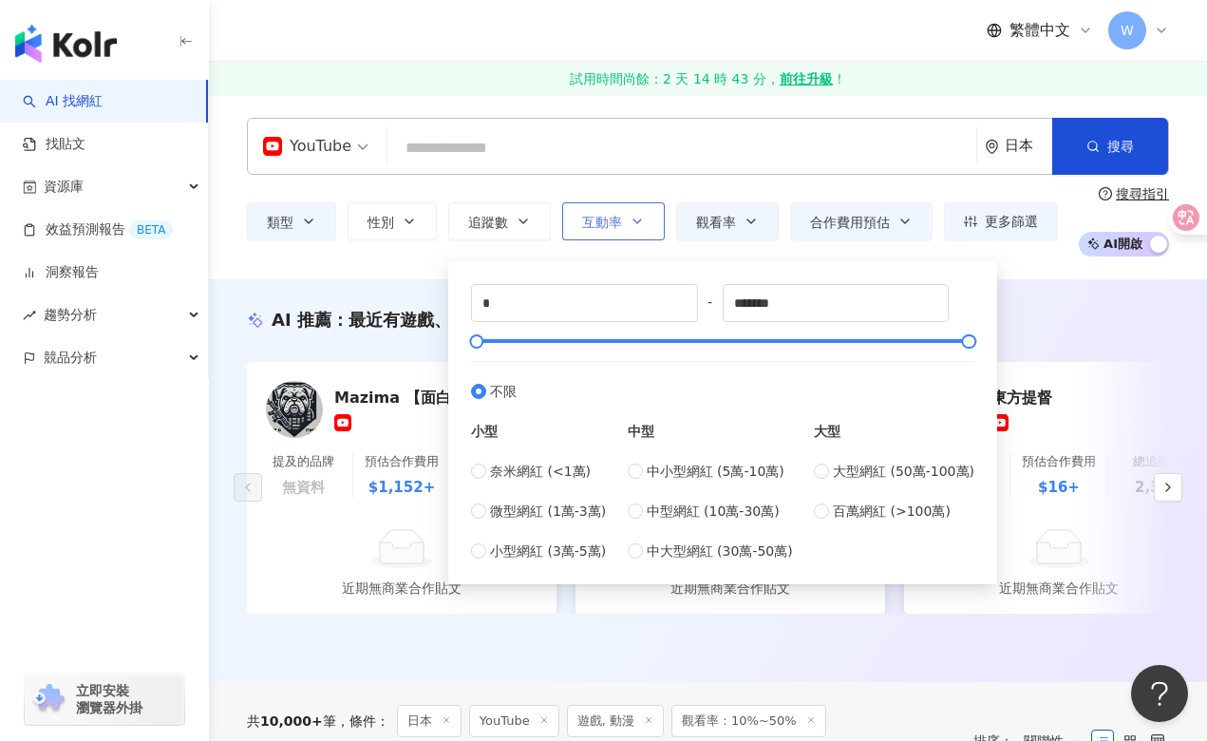
click at [648, 212] on button "互動率" at bounding box center [613, 221] width 103 height 38
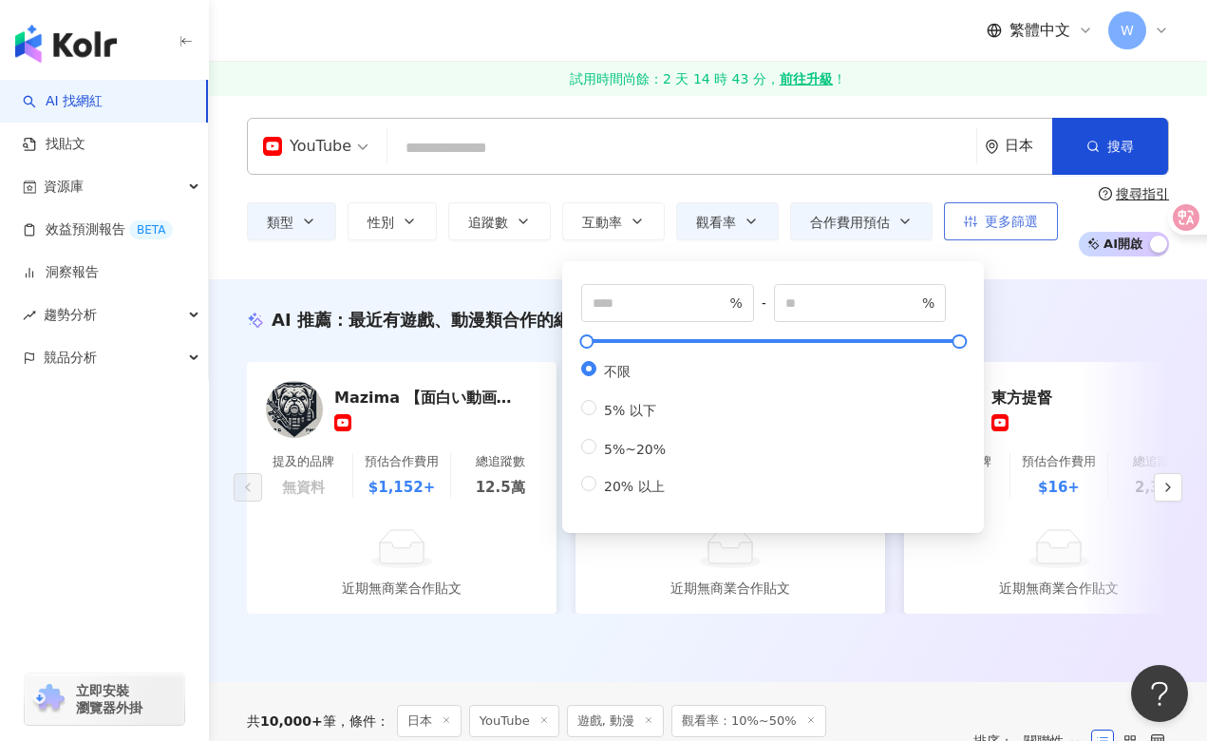
click at [1002, 209] on button "更多篩選" at bounding box center [1001, 221] width 114 height 38
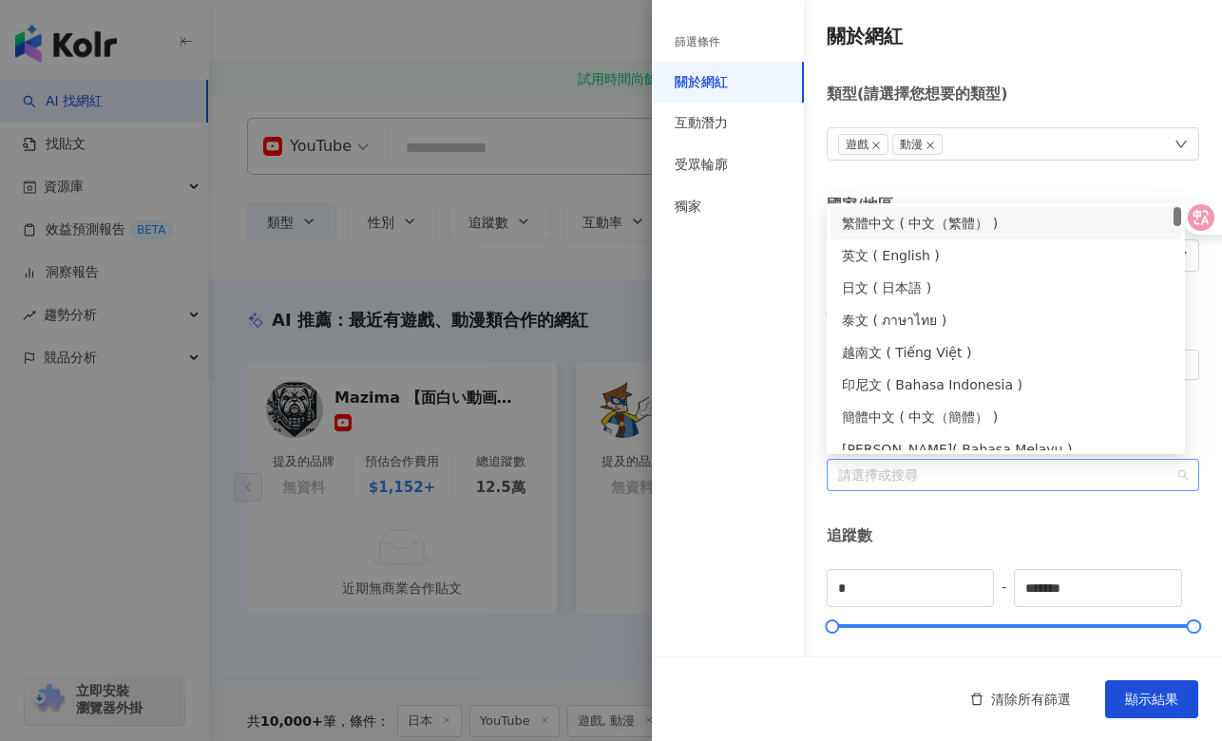
click at [1035, 483] on div "請選擇或搜尋" at bounding box center [1012, 475] width 372 height 32
click at [909, 289] on div "日文 ( 日本語 )" at bounding box center [1006, 287] width 328 height 21
click at [910, 216] on div "繁體中文 ( 中文（繁體） )" at bounding box center [1006, 223] width 328 height 21
click at [926, 420] on div "簡體中文 ( 中文（簡體） )" at bounding box center [1006, 417] width 328 height 21
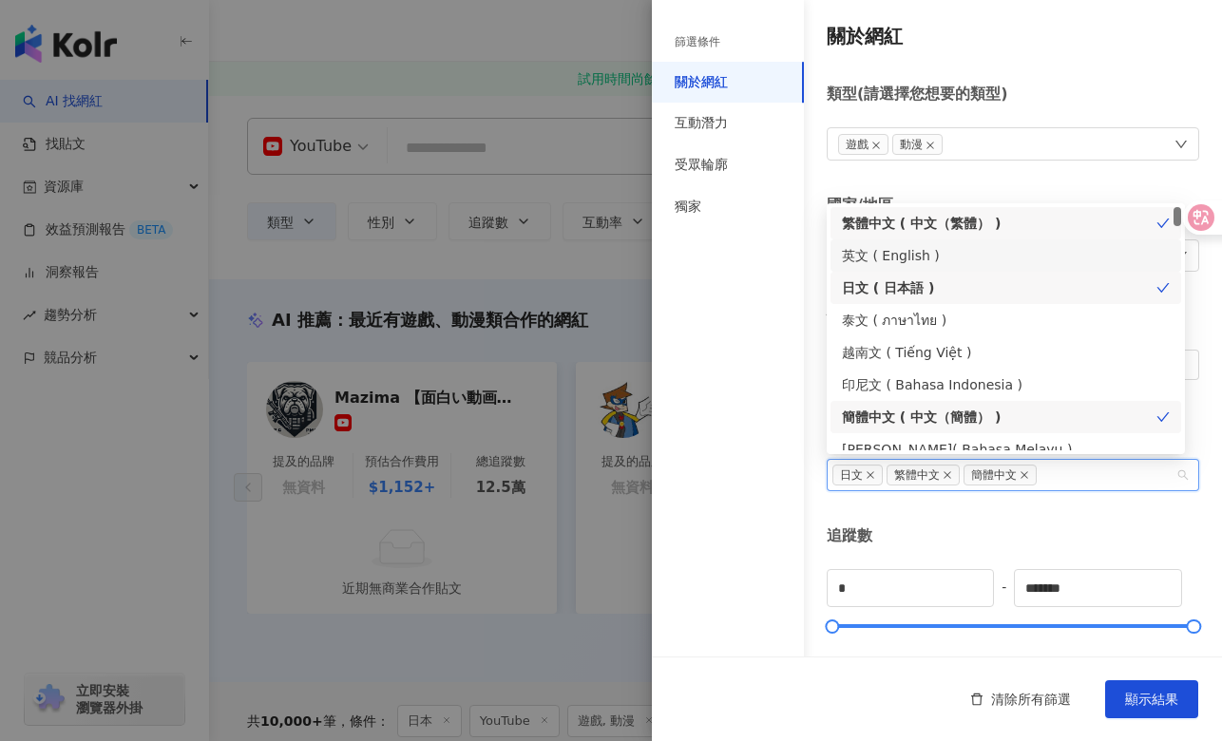
click at [879, 254] on div "英文 ( English )" at bounding box center [1006, 255] width 328 height 21
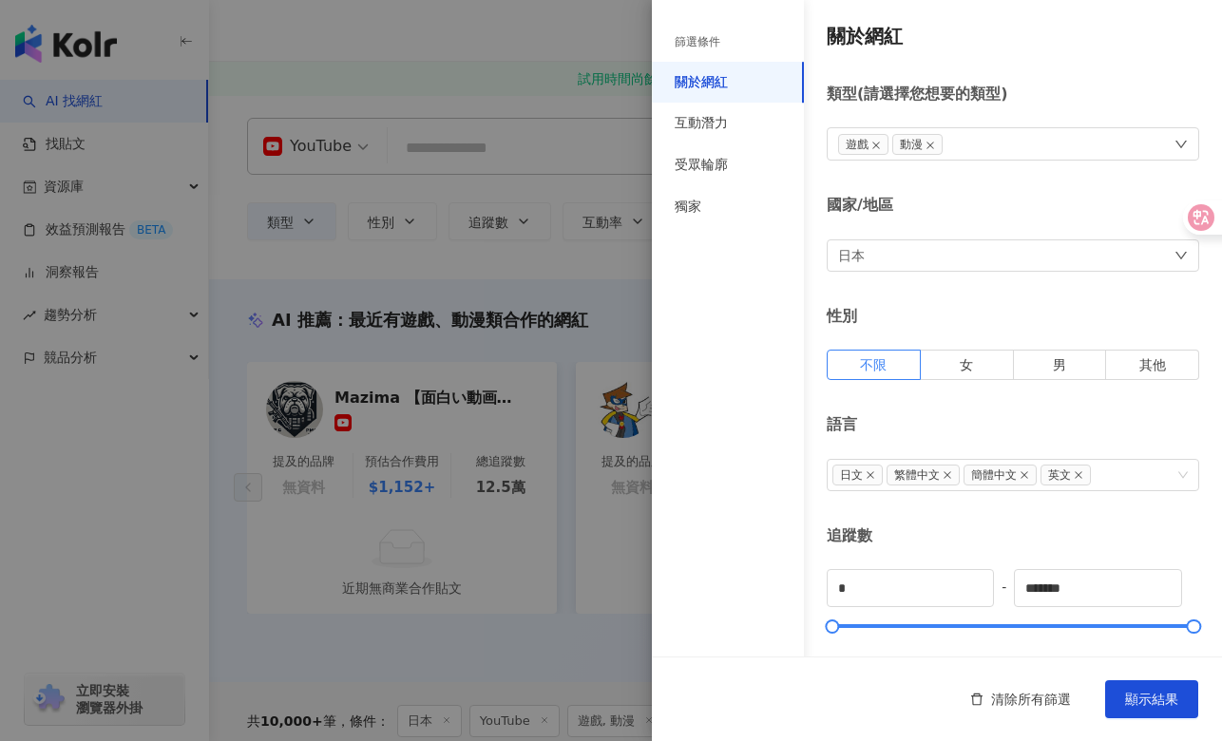
click at [1005, 514] on div "關於網紅 類型 ( 請選擇您想要的類型 ) 遊戲 動漫 國家/地區 日本 性別 不限 女 男 其他 語言 日文 繁體中文 簡體中文 英文 追蹤數 * - **…" at bounding box center [937, 676] width 570 height 1352
click at [704, 128] on div "互動潛力" at bounding box center [700, 123] width 53 height 19
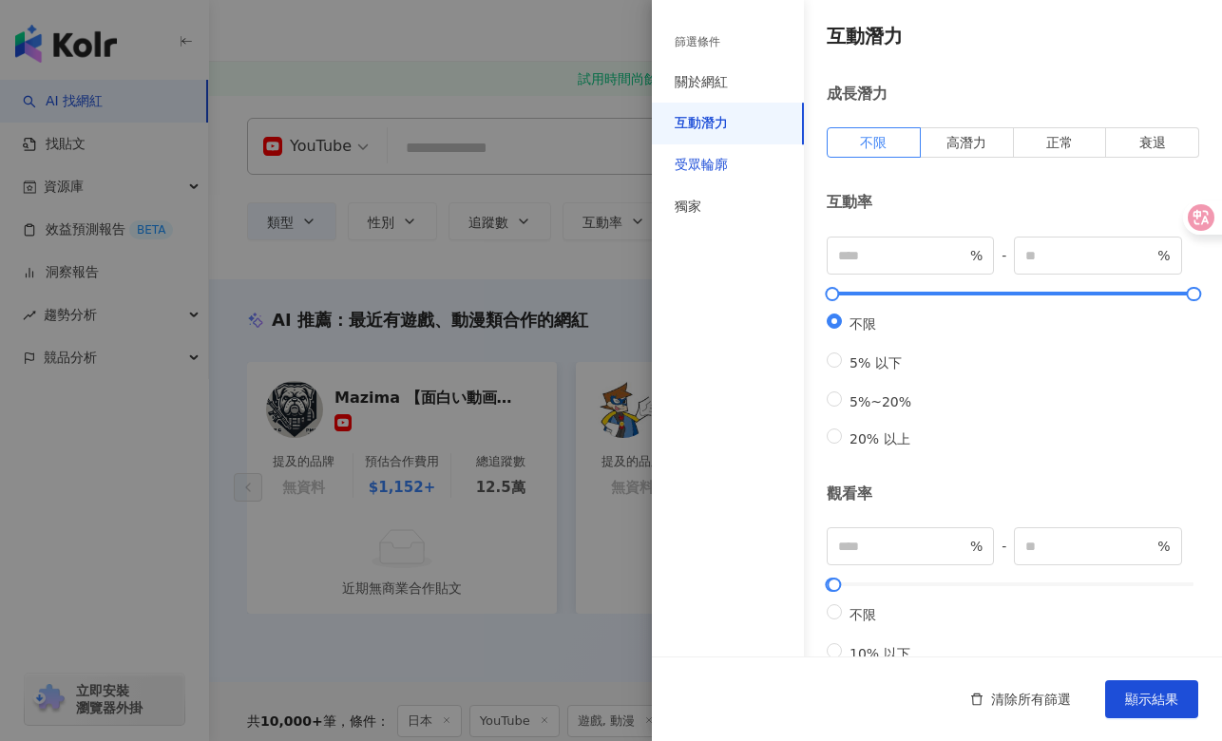
click at [710, 167] on div "受眾輪廓" at bounding box center [700, 165] width 53 height 19
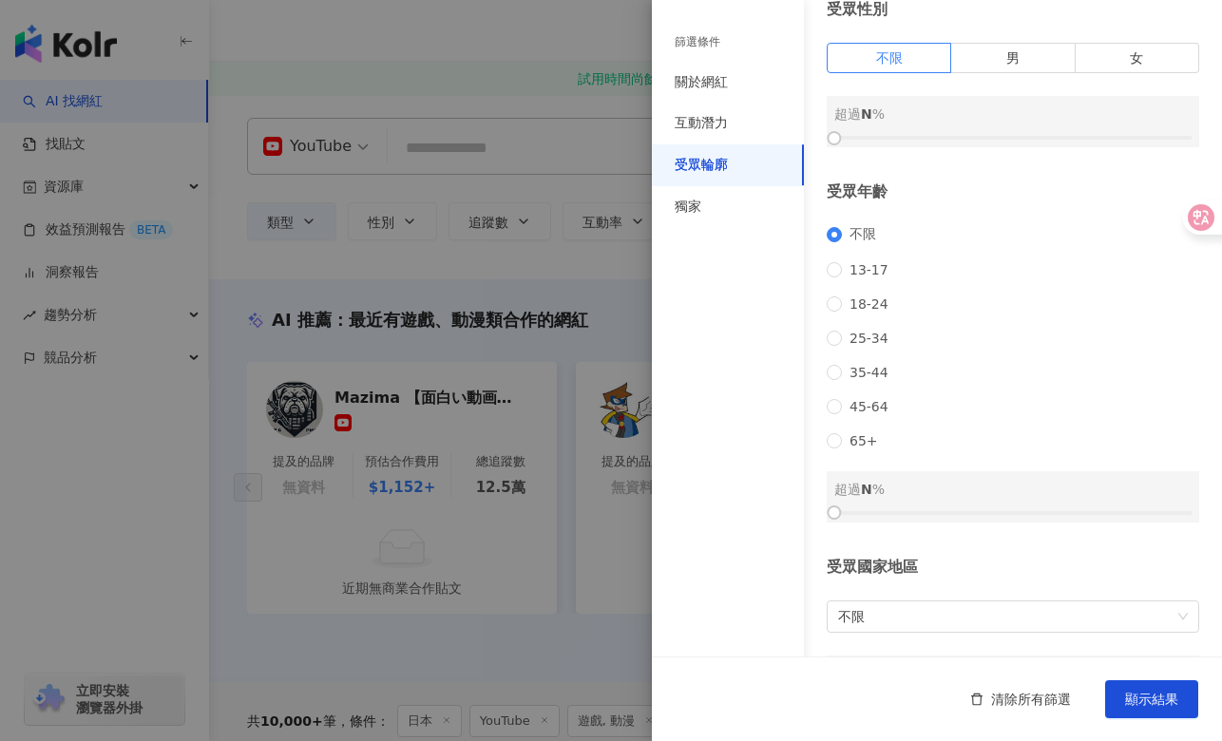
scroll to position [162, 0]
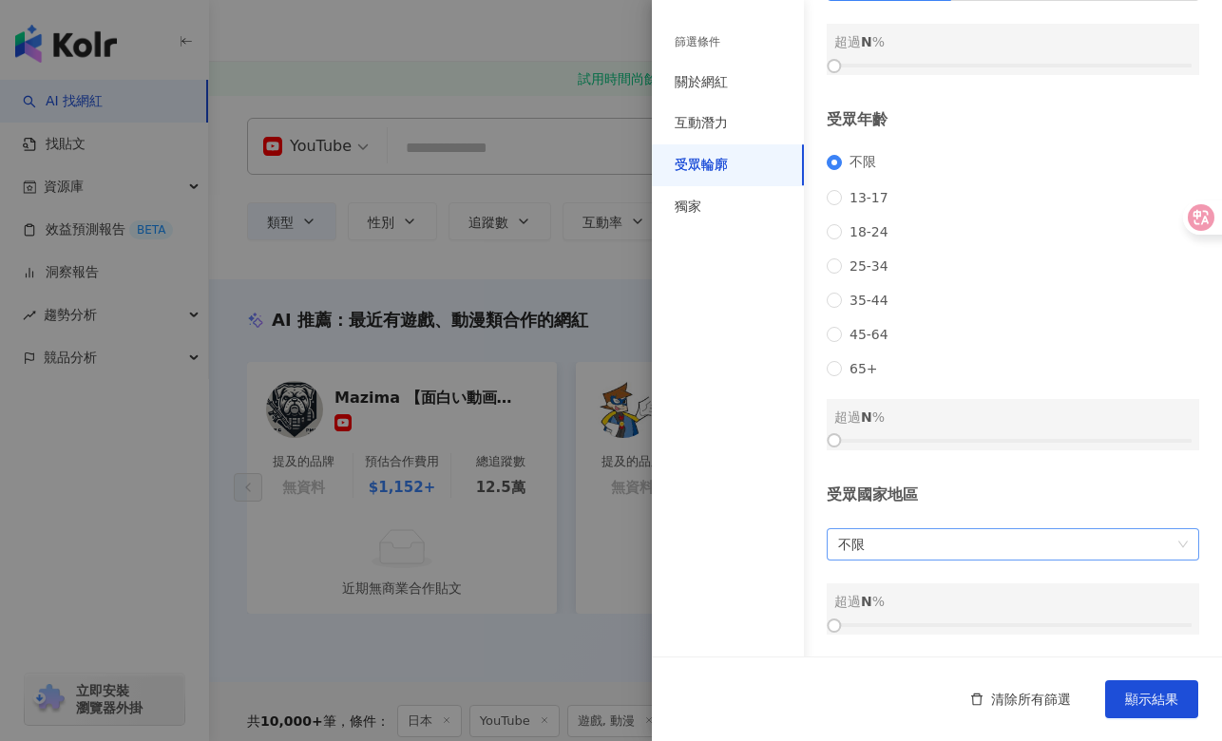
click at [908, 540] on span "不限" at bounding box center [1013, 544] width 350 height 30
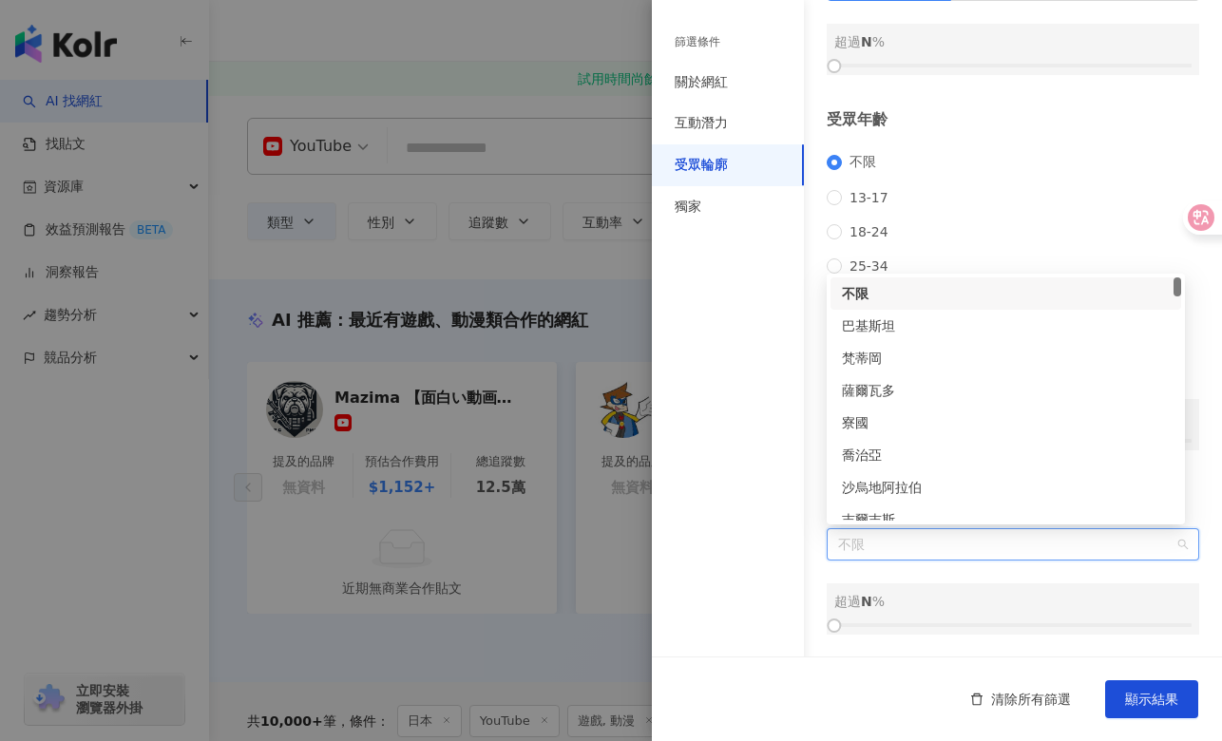
click at [908, 540] on span "不限" at bounding box center [1013, 544] width 350 height 30
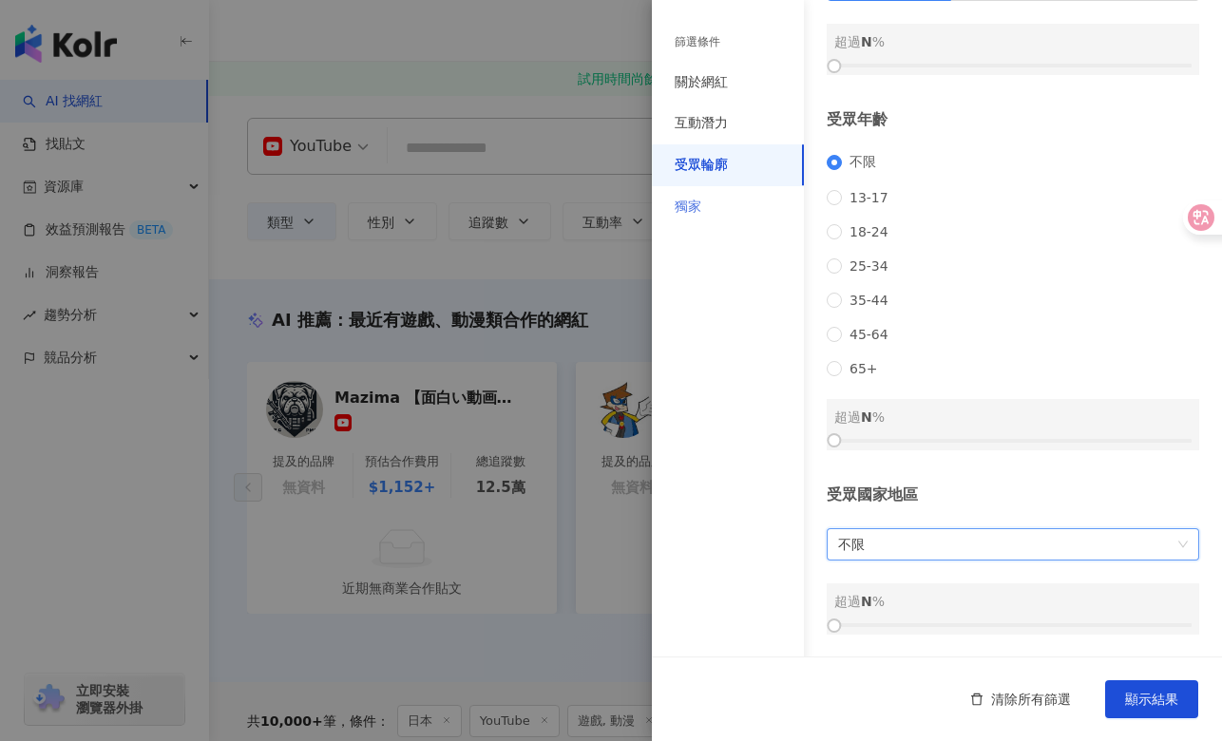
click at [741, 203] on div "獨家" at bounding box center [728, 207] width 152 height 42
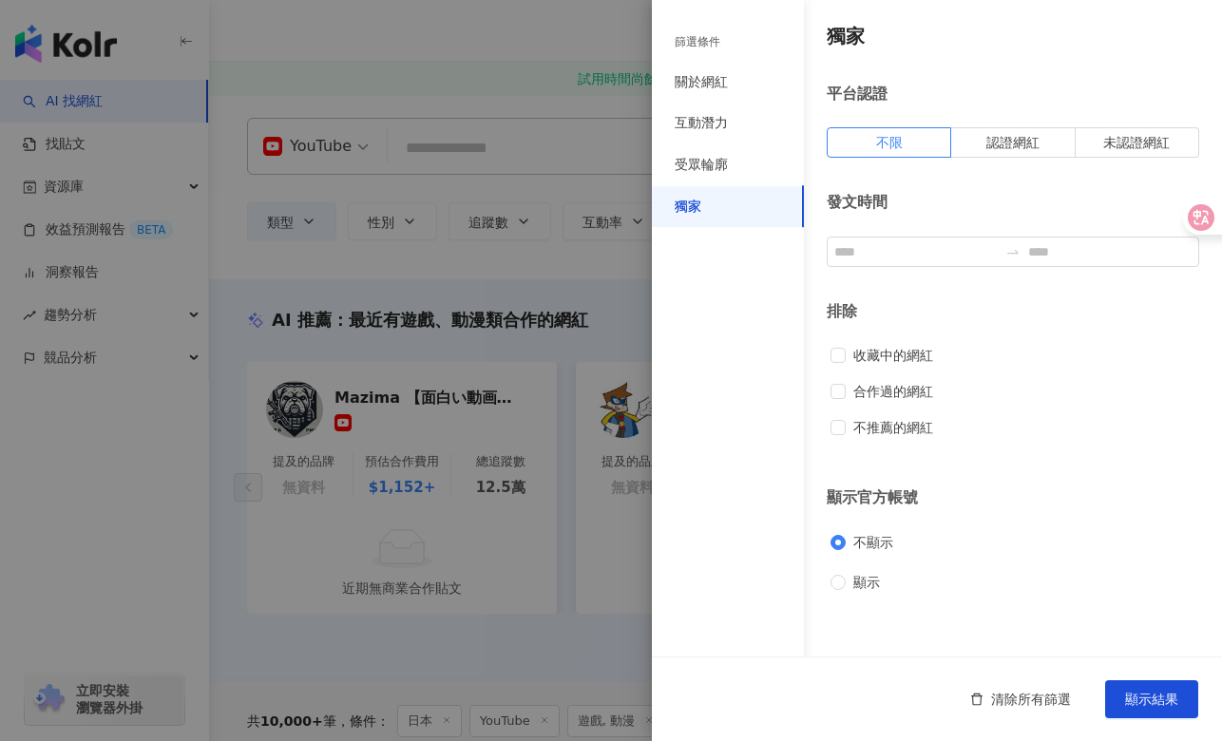
scroll to position [0, 0]
click at [705, 76] on div "關於網紅" at bounding box center [700, 82] width 53 height 19
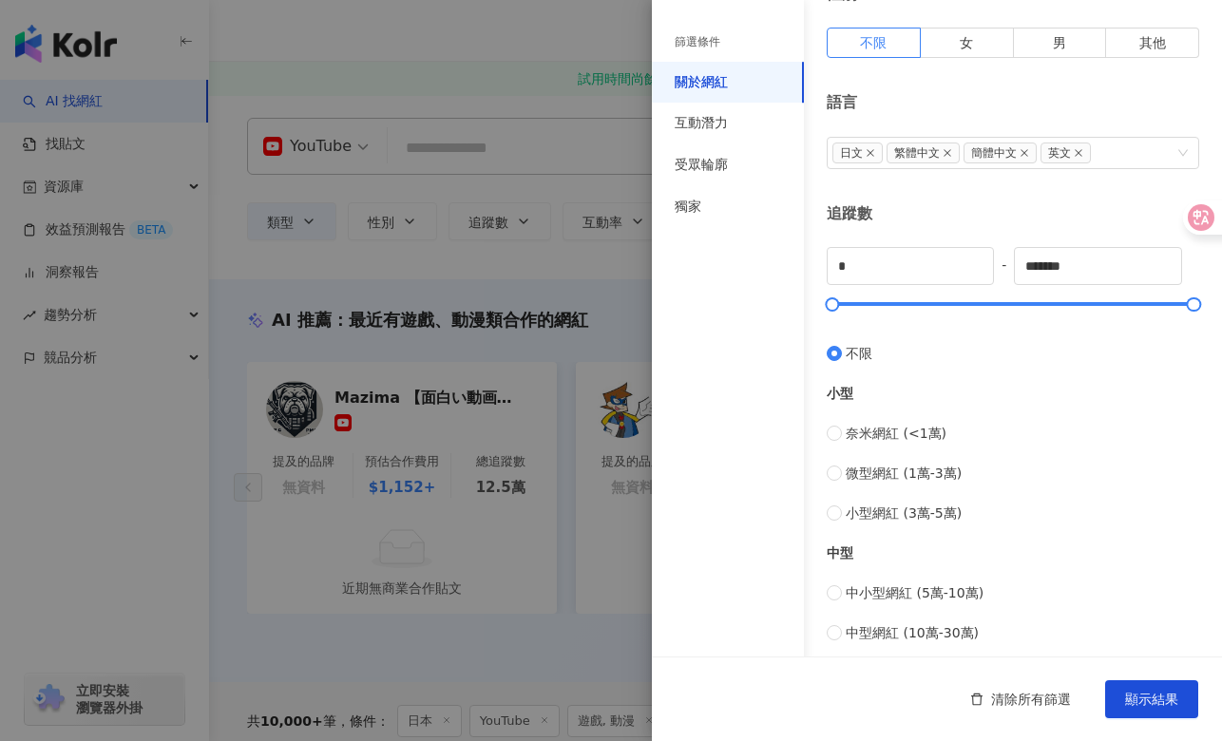
scroll to position [313, 0]
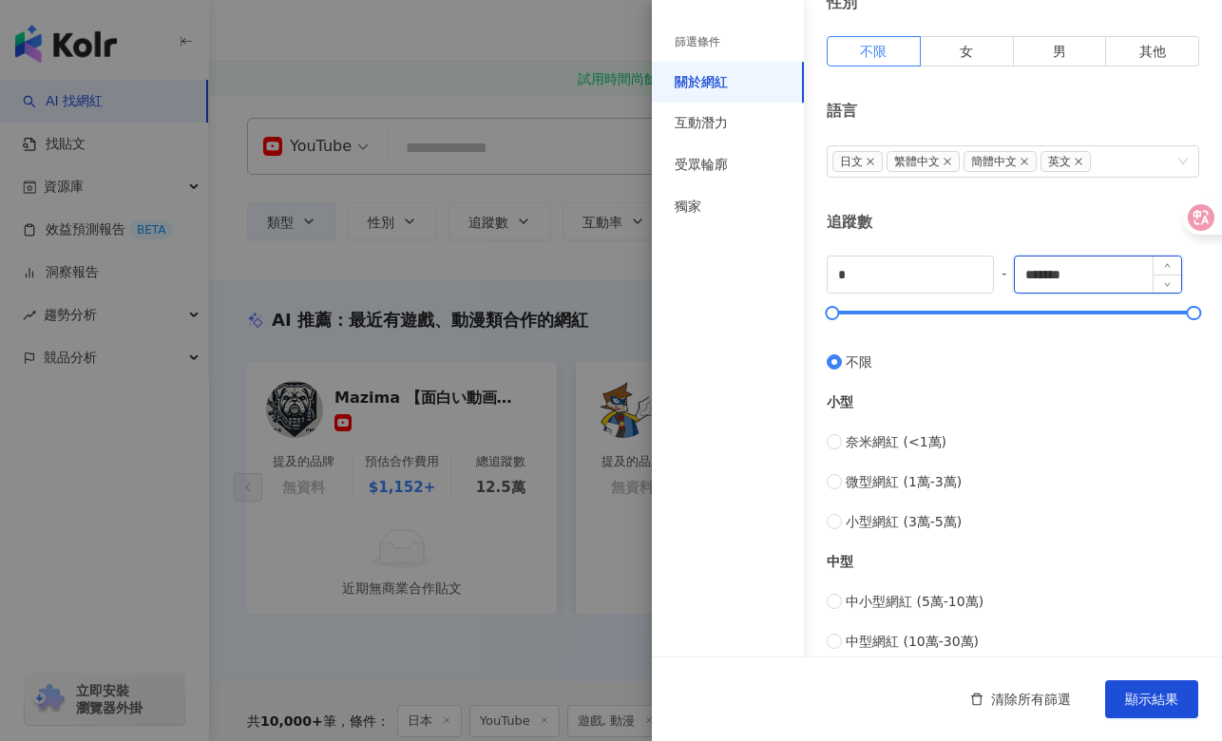
click at [1063, 285] on input "*******" at bounding box center [1096, 274] width 165 height 36
click at [688, 107] on div "互動潛力" at bounding box center [728, 124] width 152 height 42
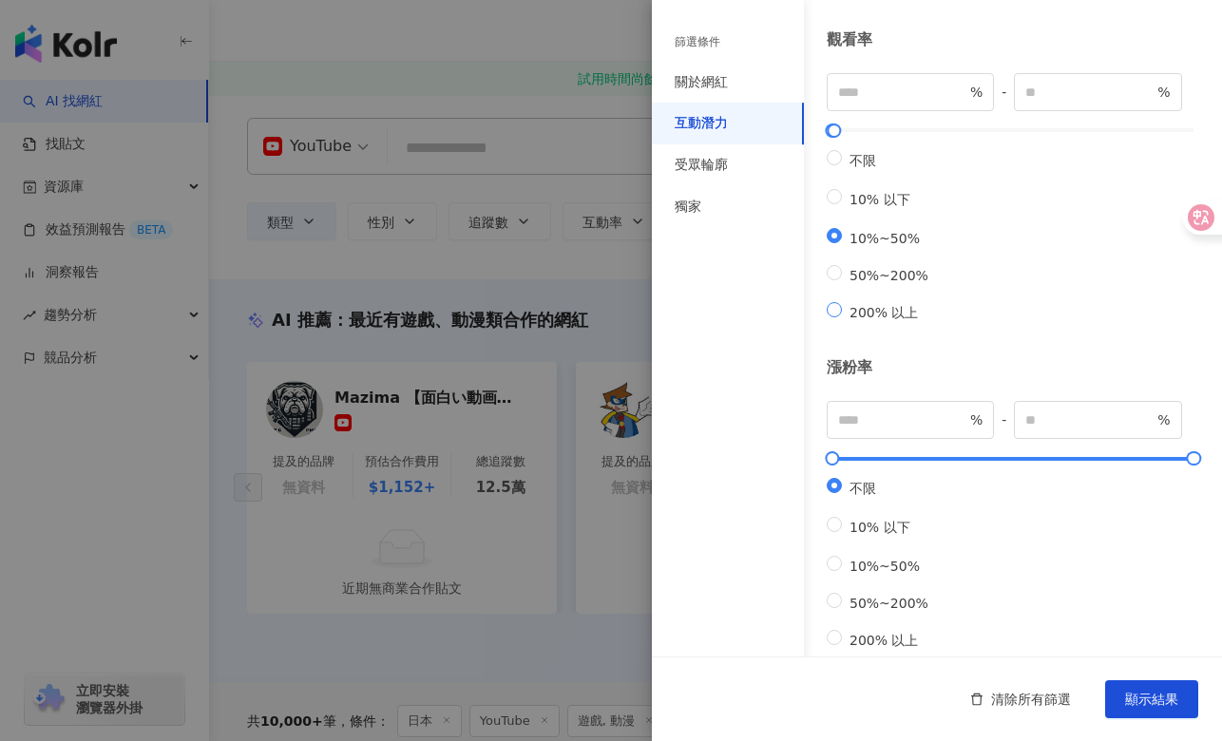
scroll to position [499, 0]
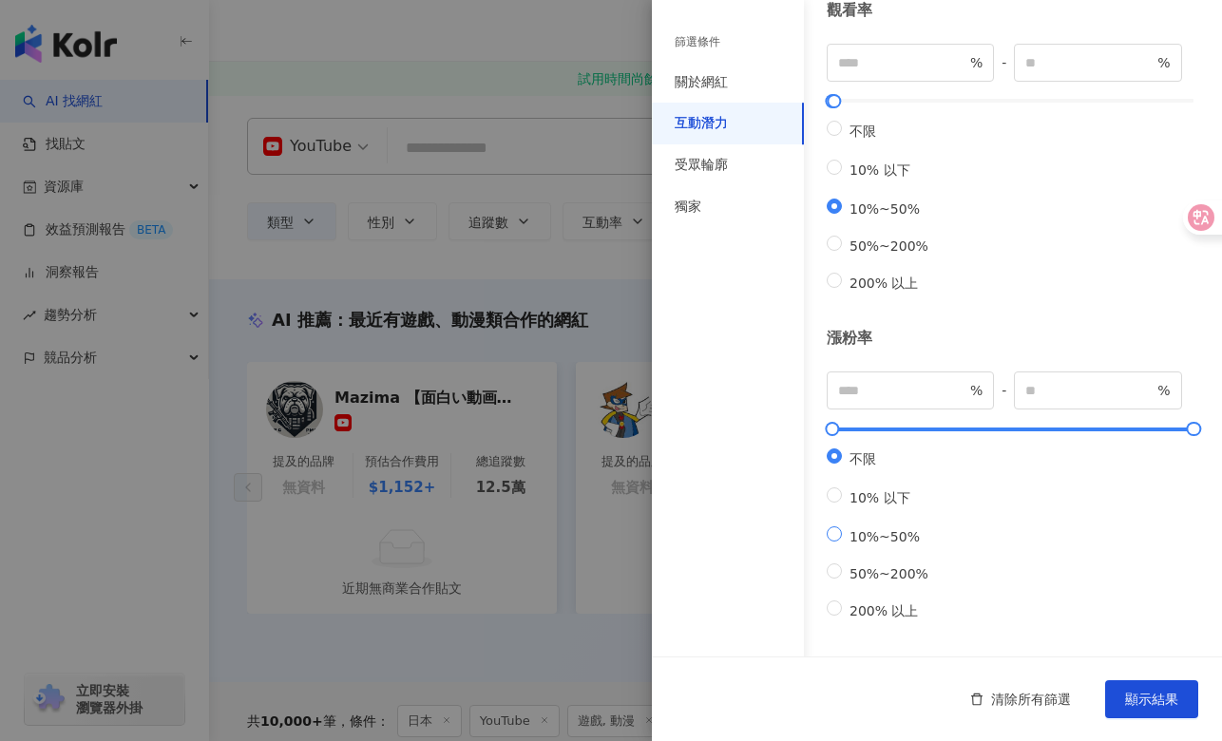
click at [886, 526] on label "10%~50%" at bounding box center [880, 535] width 109 height 18
type input "**"
click at [698, 166] on div "受眾輪廓" at bounding box center [700, 165] width 53 height 19
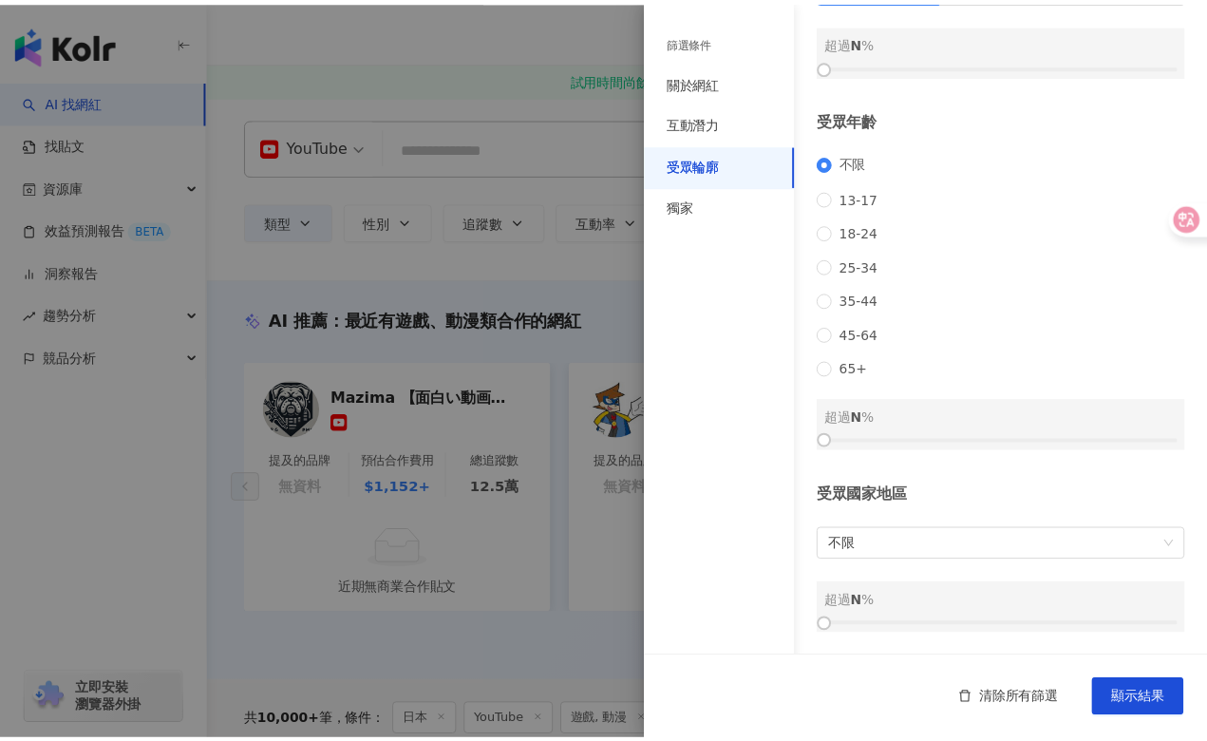
scroll to position [162, 0]
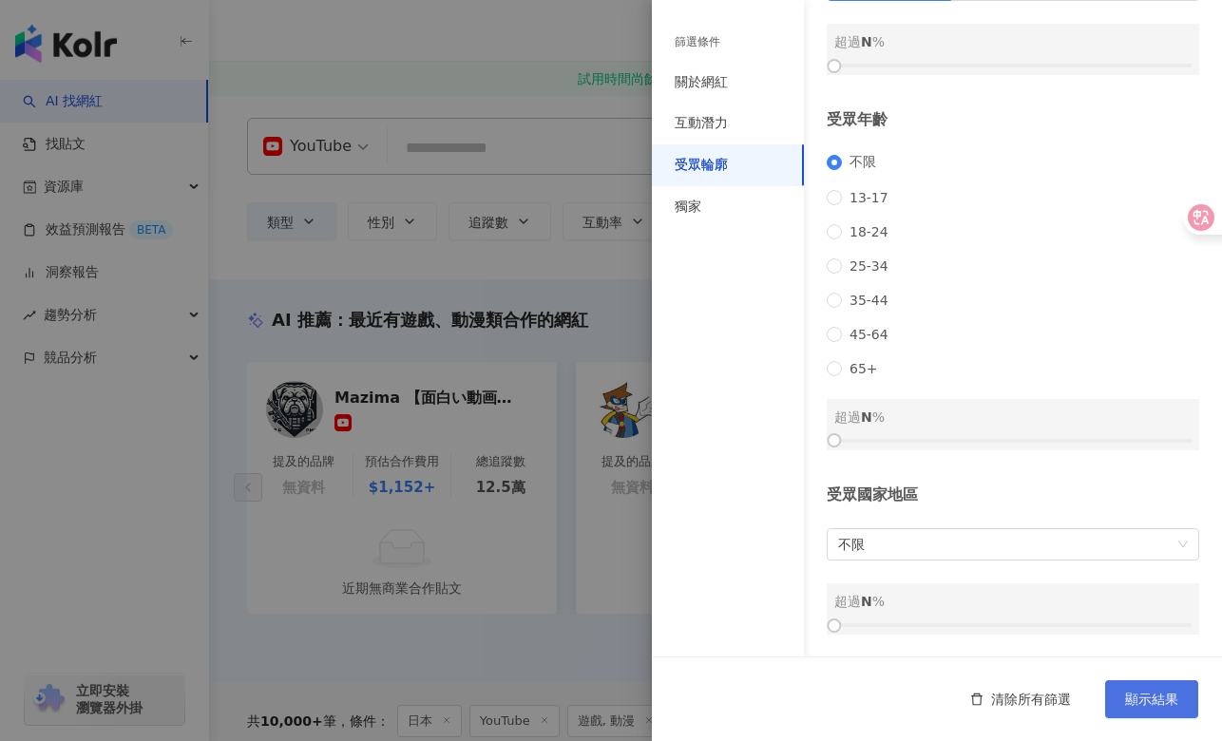
click at [1138, 698] on span "顯示結果" at bounding box center [1151, 699] width 53 height 15
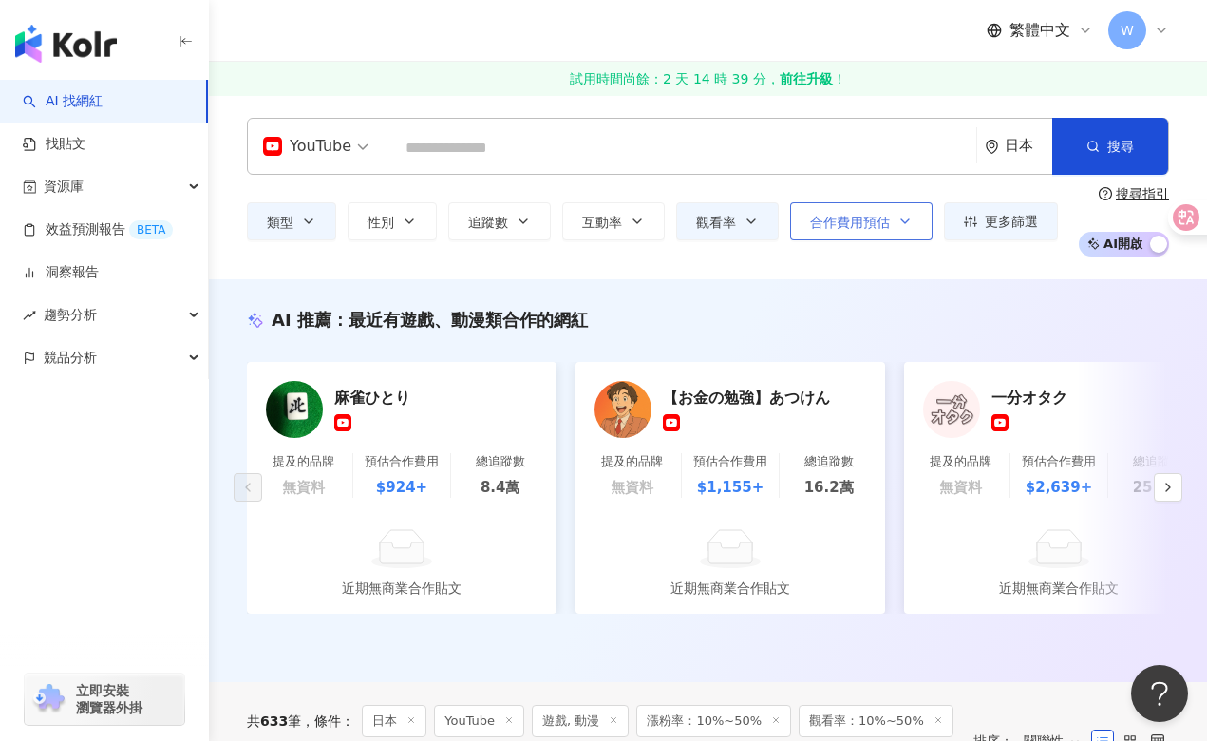
click at [912, 228] on icon "button" at bounding box center [905, 221] width 15 height 15
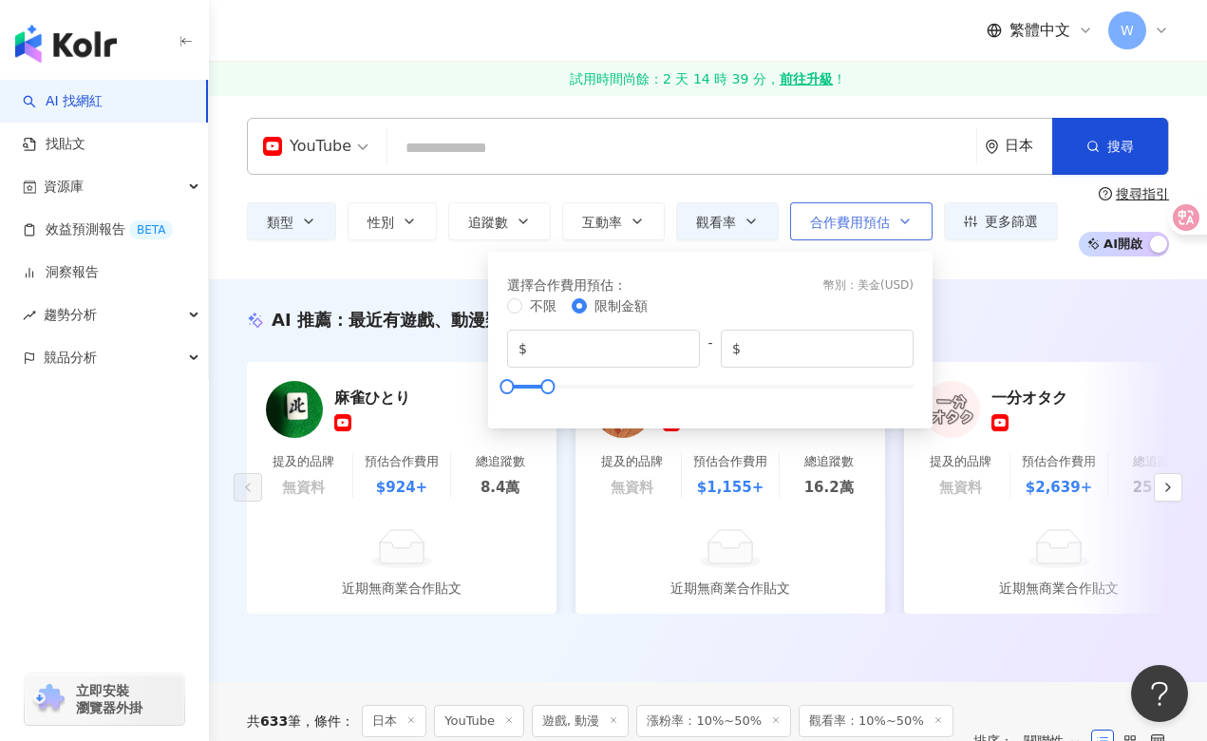
click at [912, 228] on icon "button" at bounding box center [905, 221] width 15 height 15
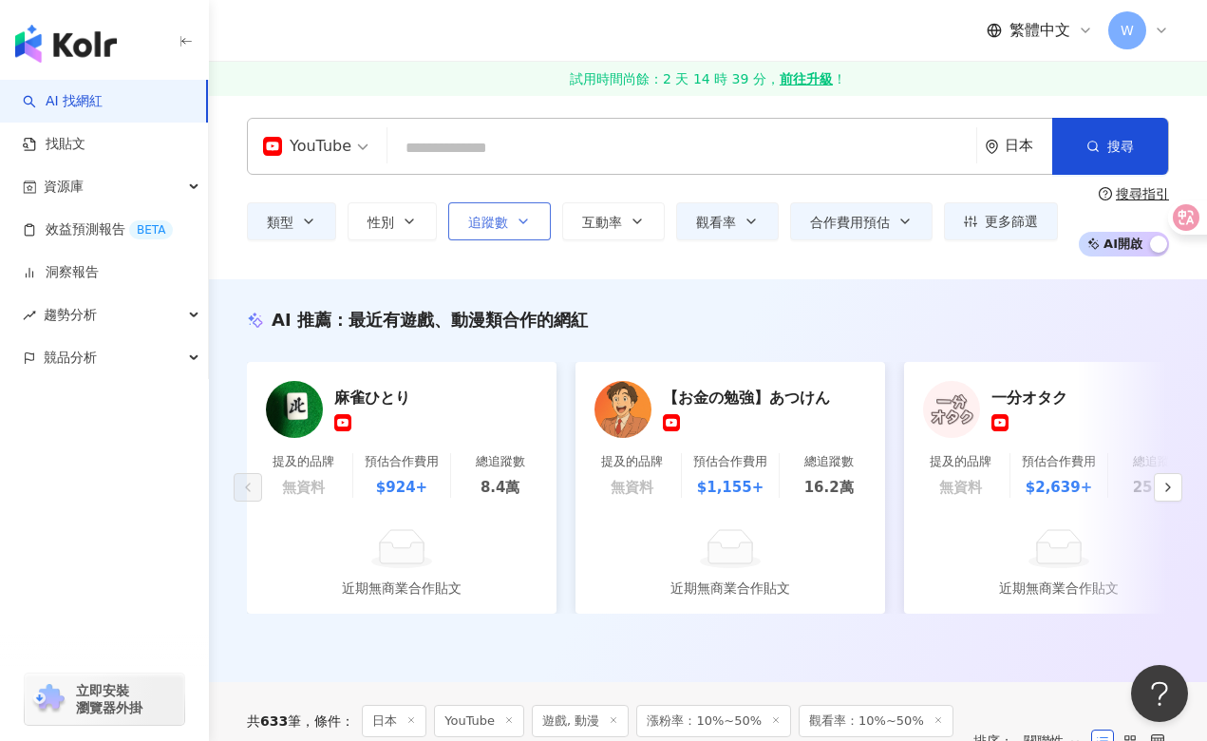
click at [528, 220] on icon "button" at bounding box center [523, 221] width 15 height 15
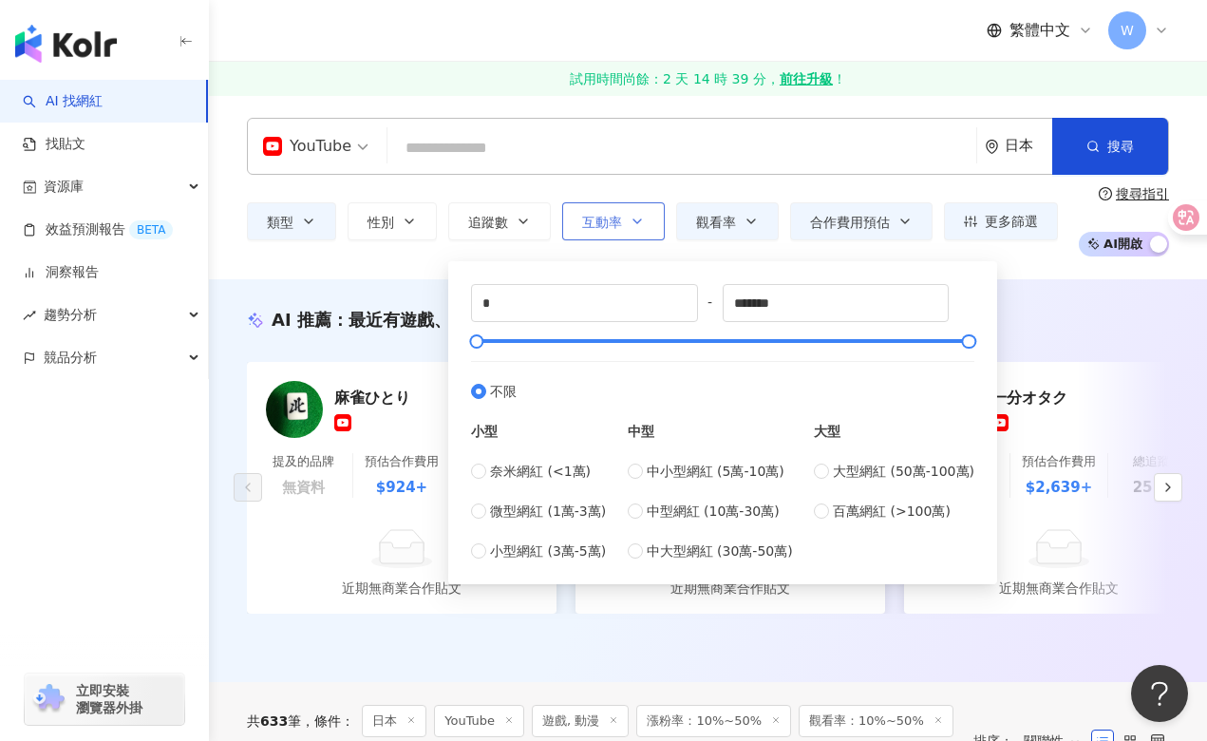
click at [653, 231] on button "互動率" at bounding box center [613, 221] width 103 height 38
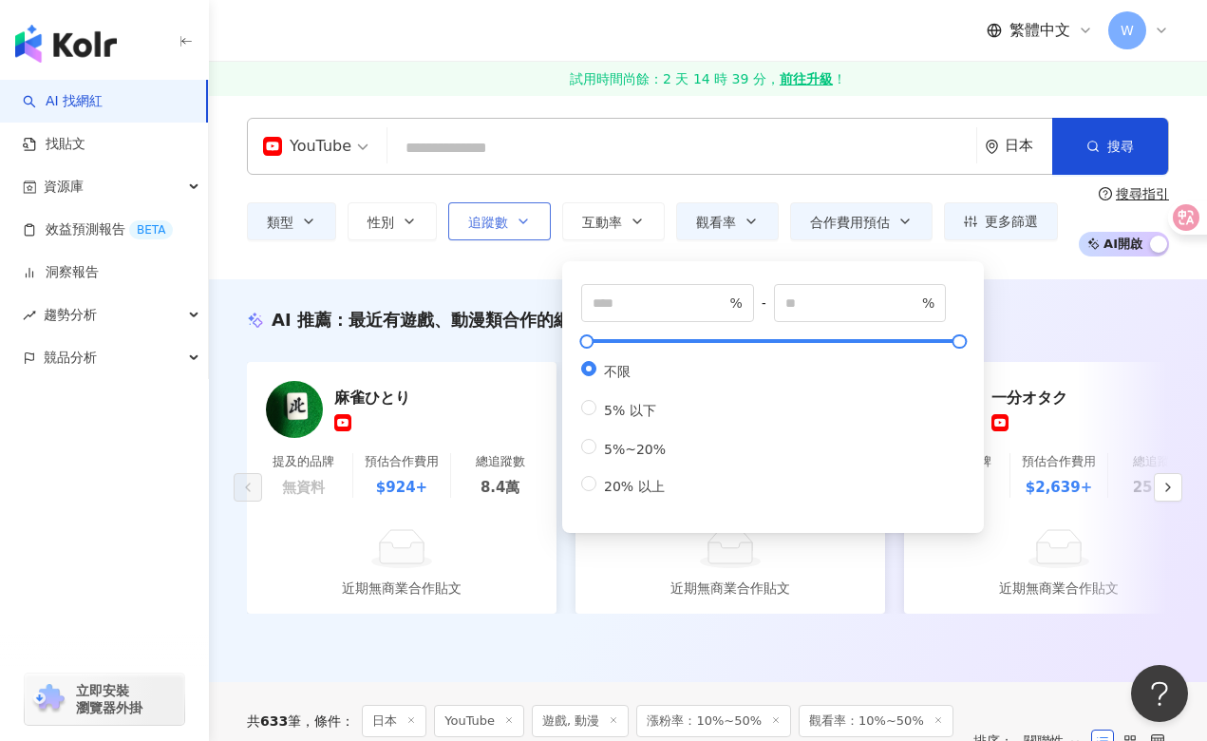
click at [473, 230] on span "追蹤數" at bounding box center [488, 222] width 40 height 15
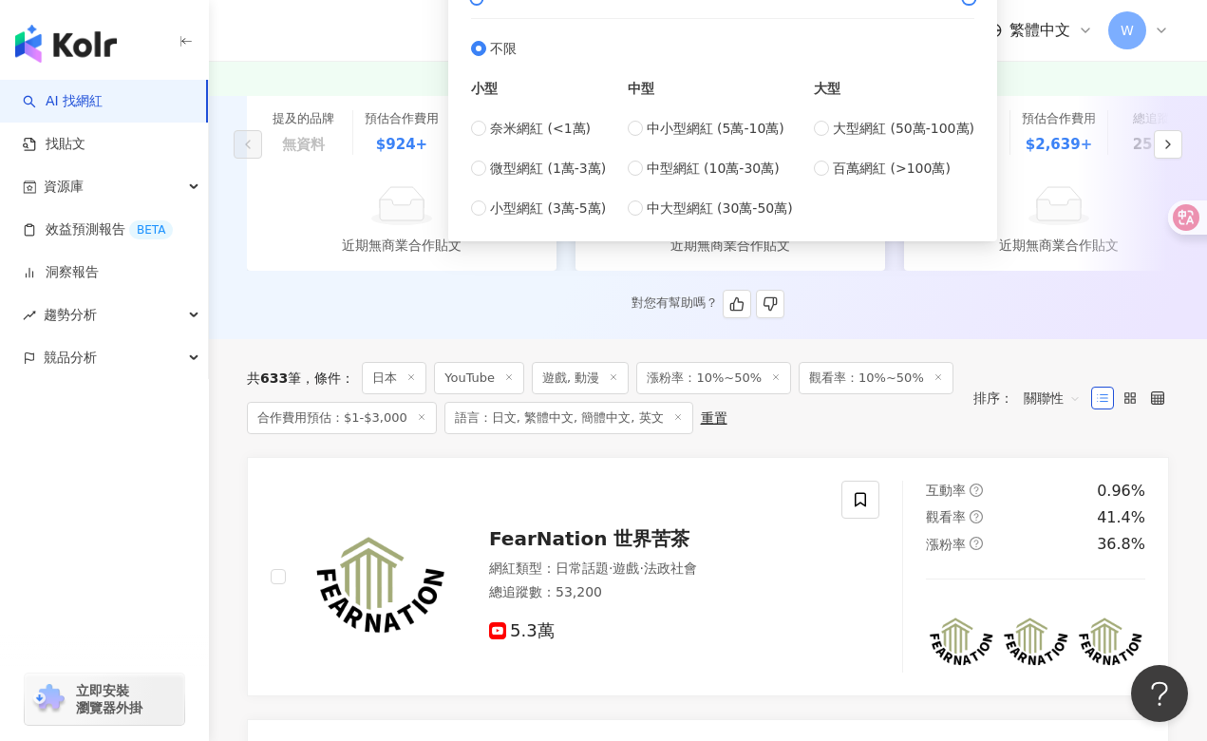
scroll to position [369, 0]
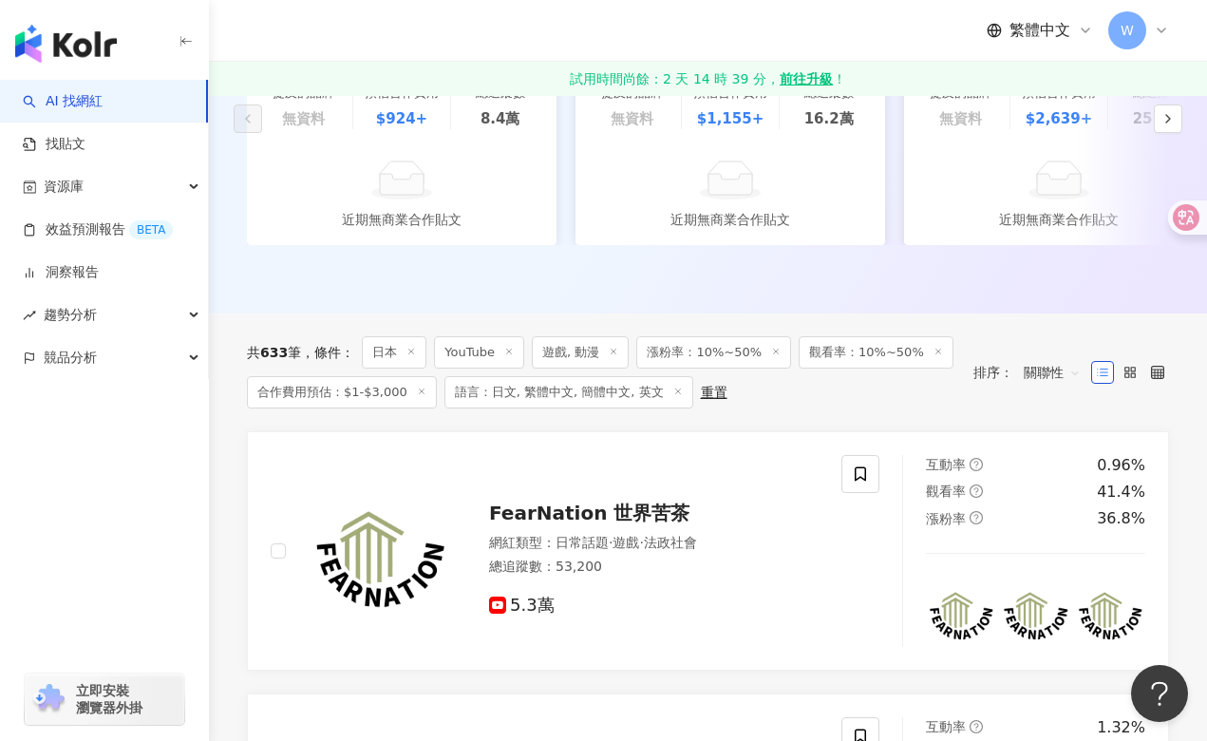
click at [916, 408] on div "共 633 筆 條件 ： 日本 YouTube 遊戲, 動漫 漲粉率：10%~50% 觀看率：10%~50% 合作費用預估：$1-$3,000 語言：日文, …" at bounding box center [601, 372] width 708 height 72
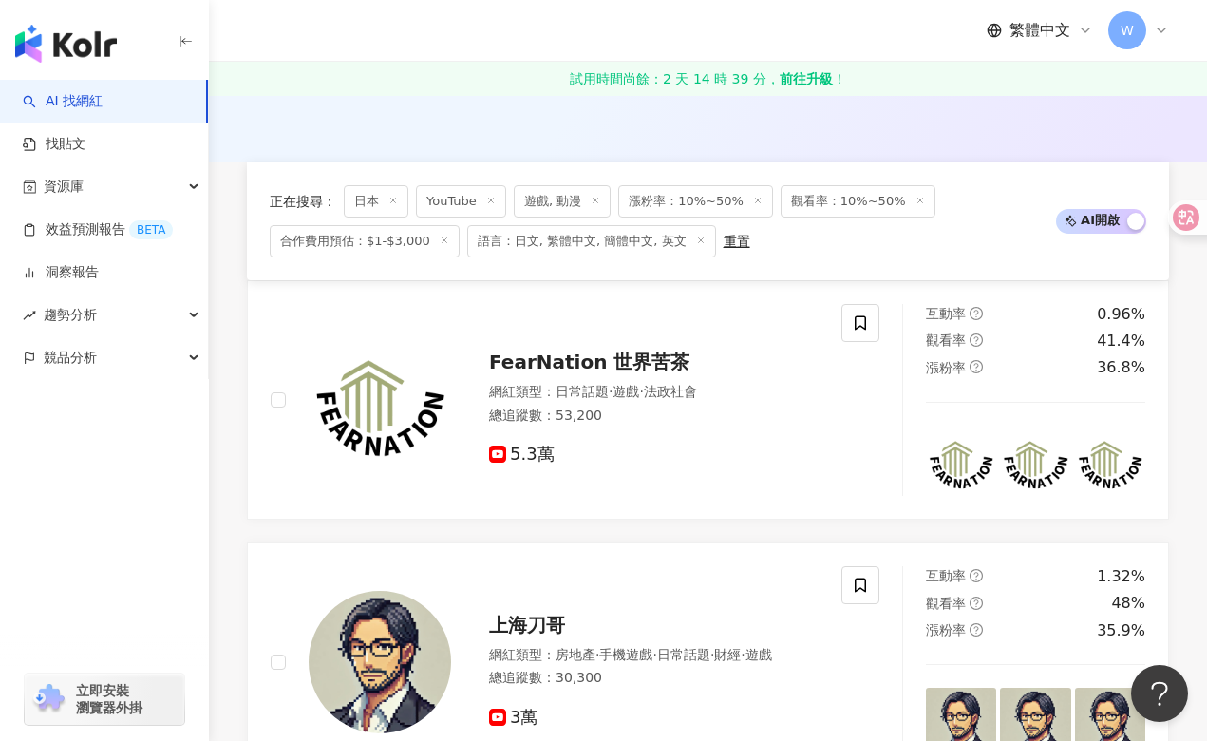
scroll to position [760, 0]
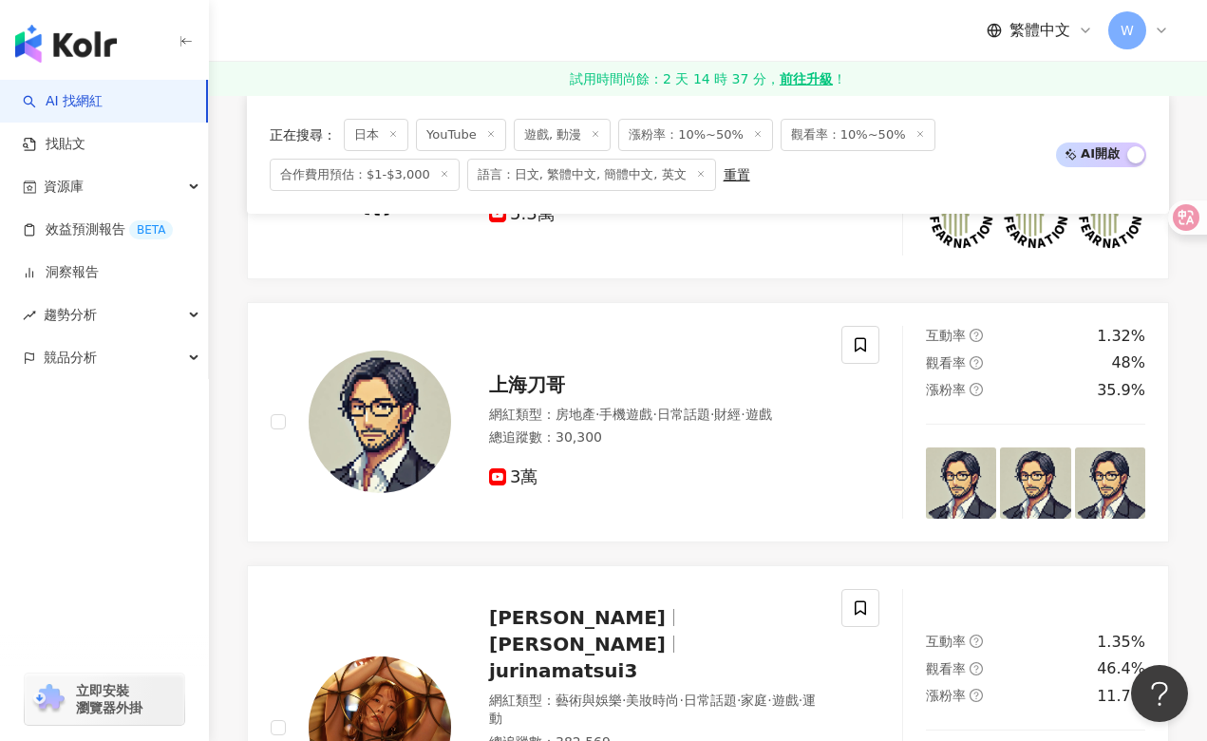
click at [54, 417] on div "button" at bounding box center [104, 441] width 209 height 125
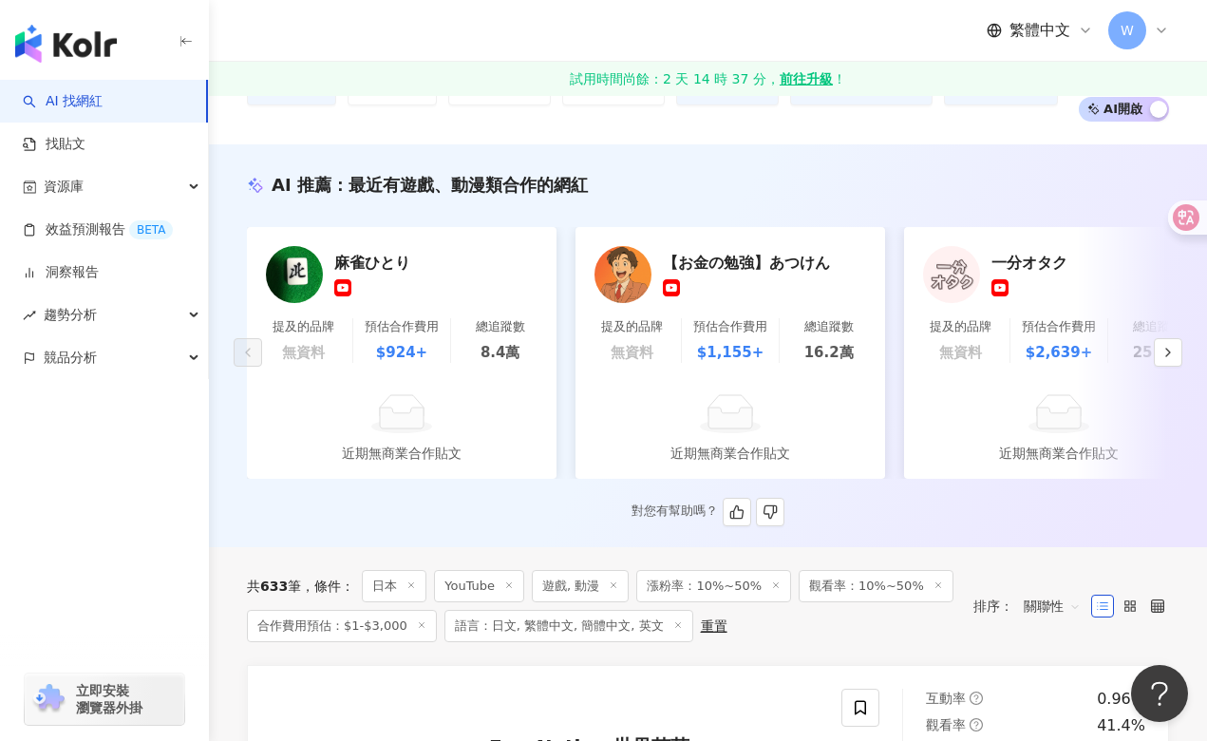
scroll to position [0, 0]
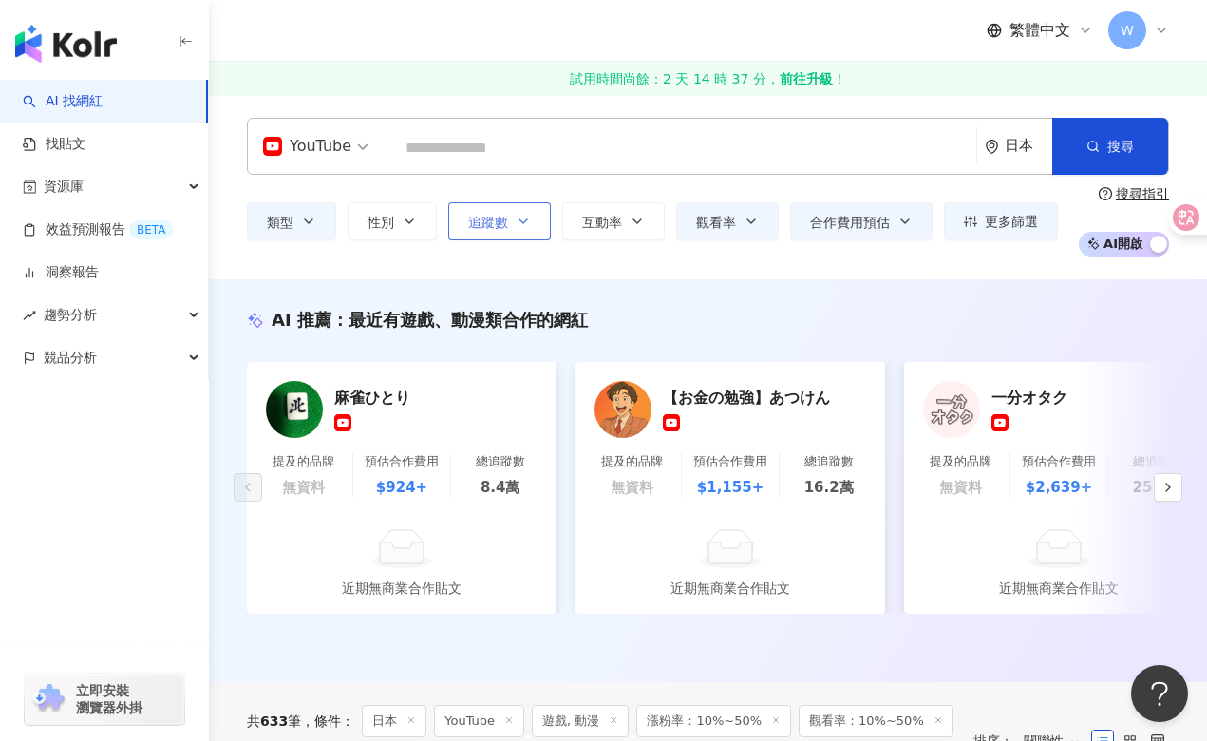
click at [505, 229] on span "追蹤數" at bounding box center [488, 222] width 40 height 15
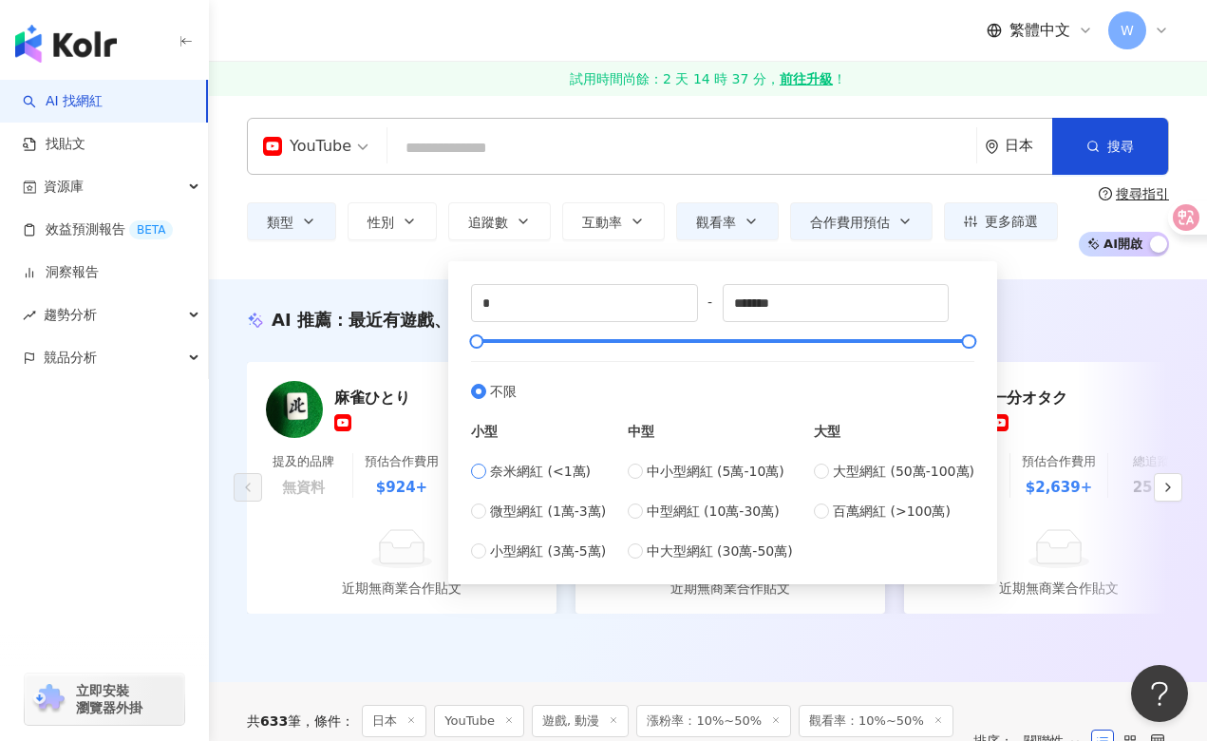
type input "****"
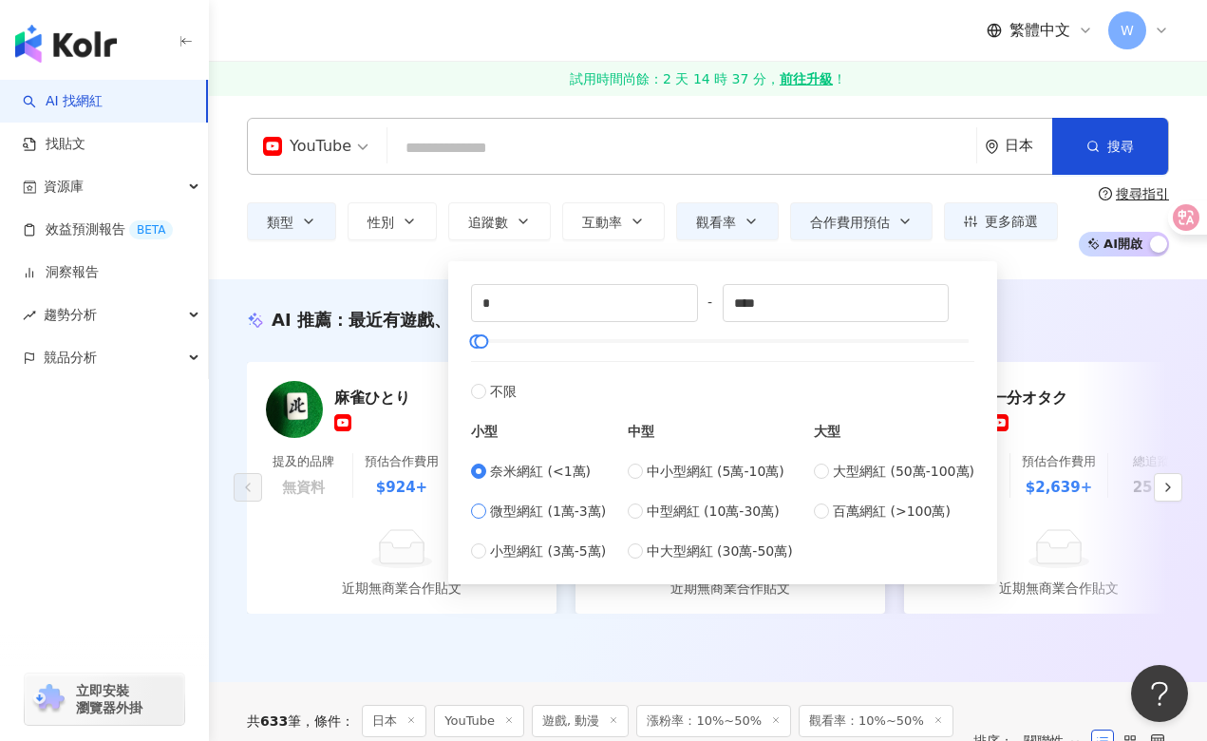
type input "*****"
type input "*"
type input "*******"
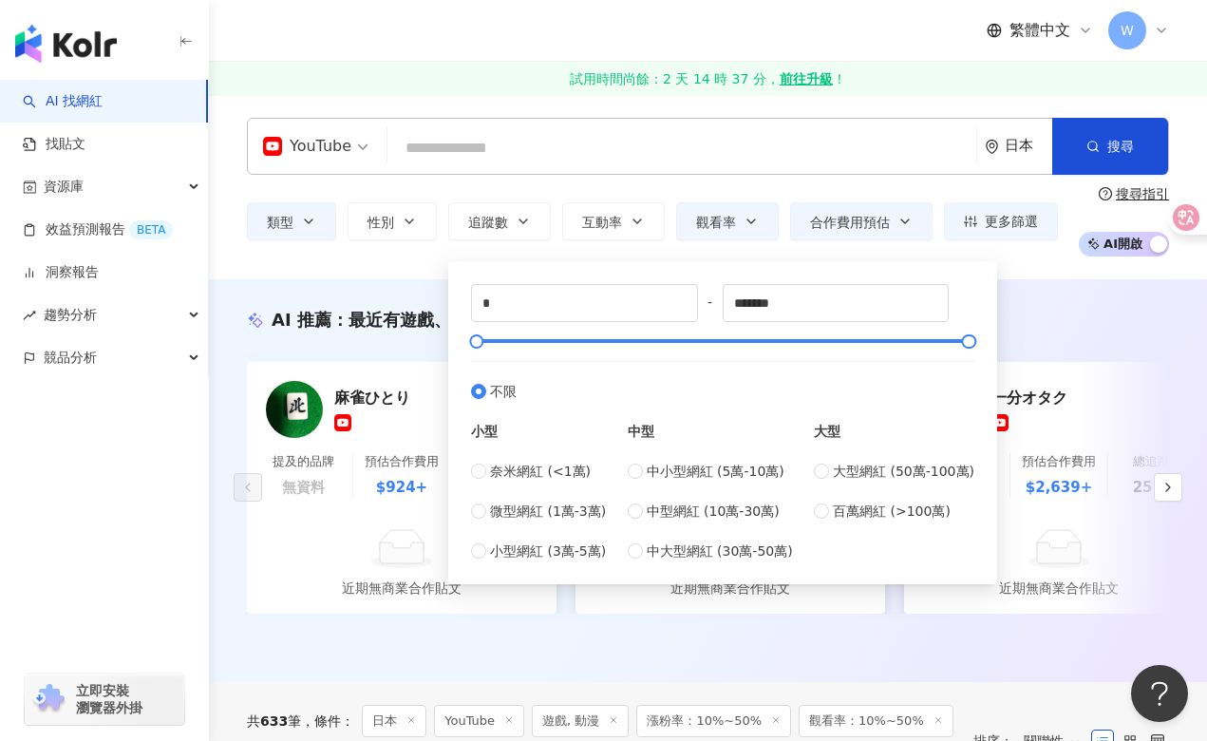
click at [697, 151] on input "search" at bounding box center [682, 148] width 574 height 36
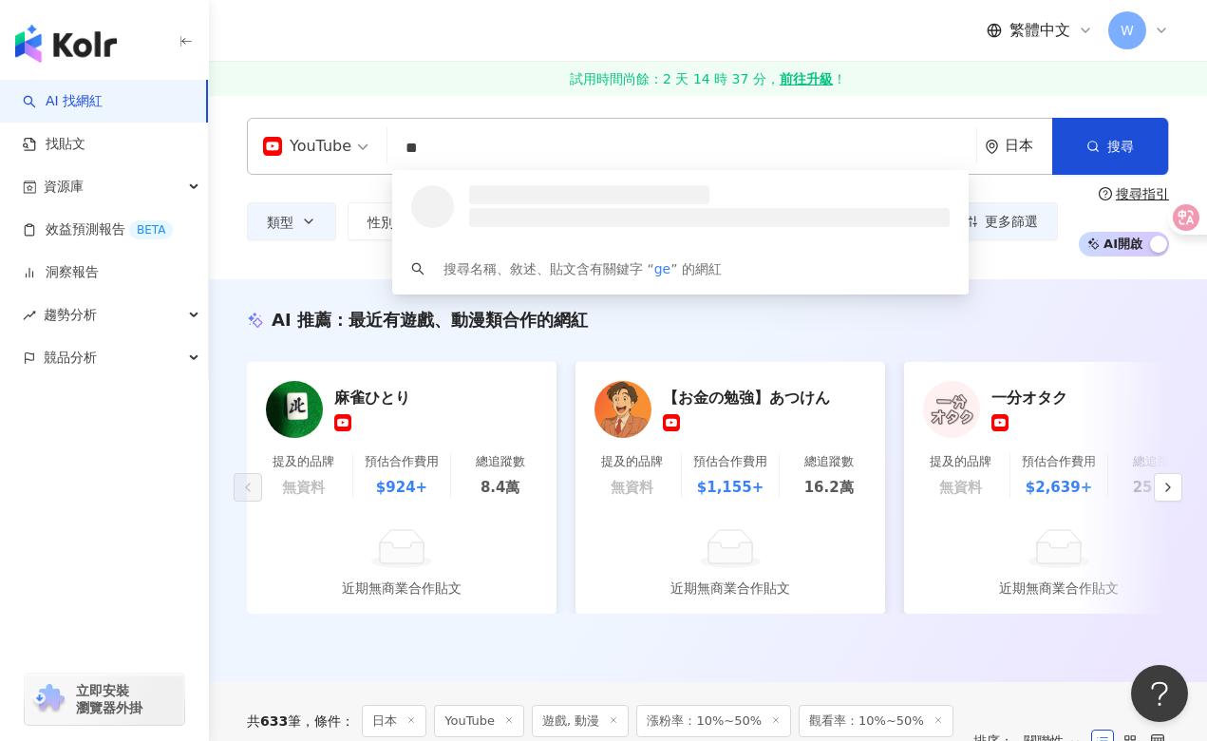
type input "*"
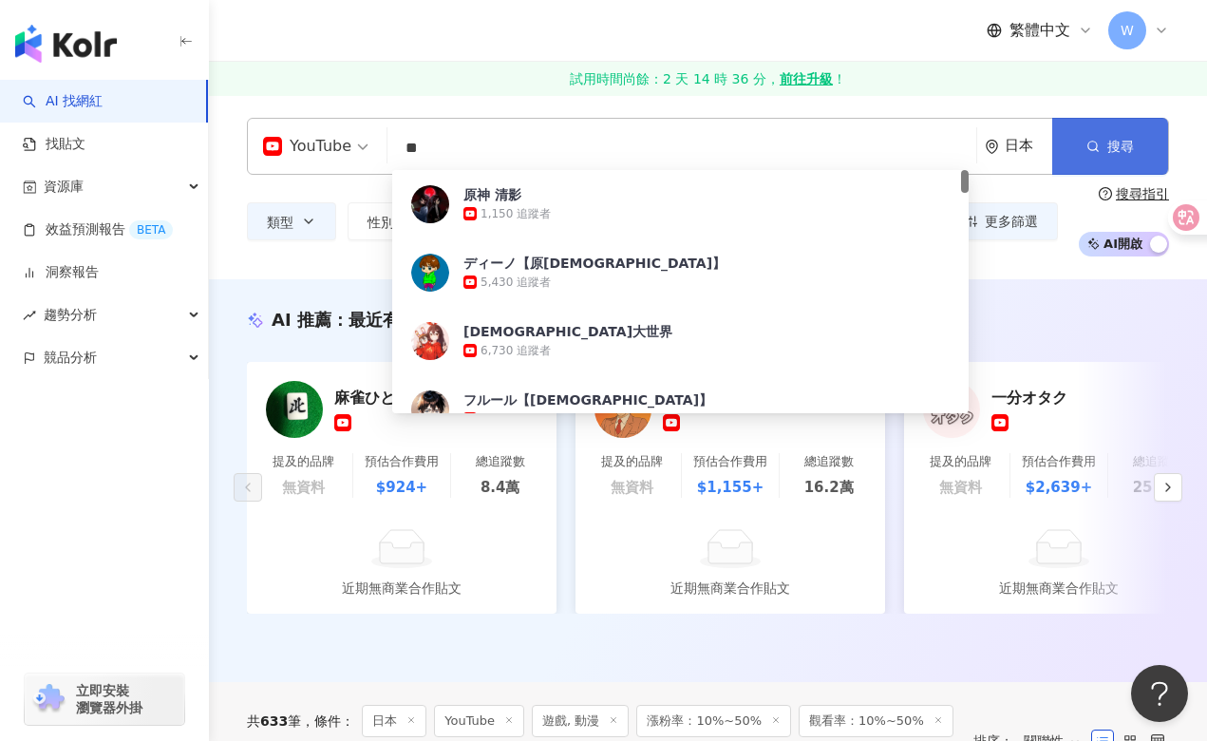
type input "**"
click at [1087, 142] on icon "button" at bounding box center [1093, 146] width 13 height 13
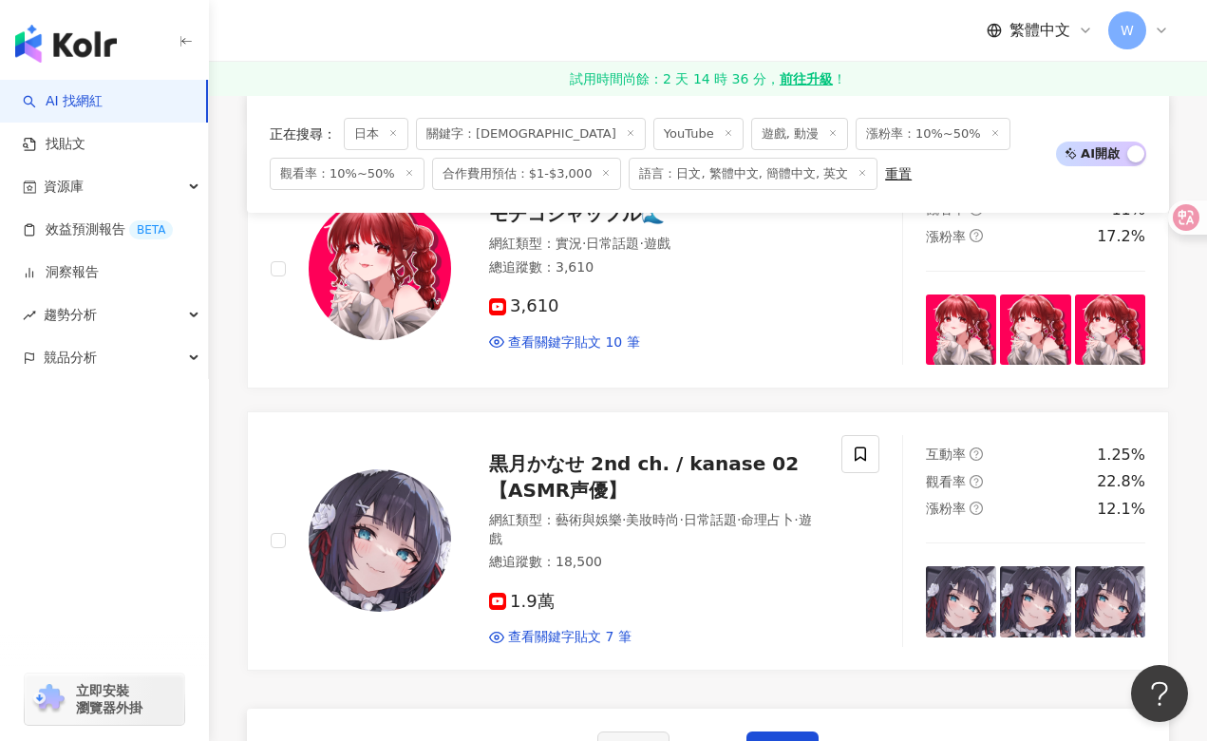
scroll to position [3515, 0]
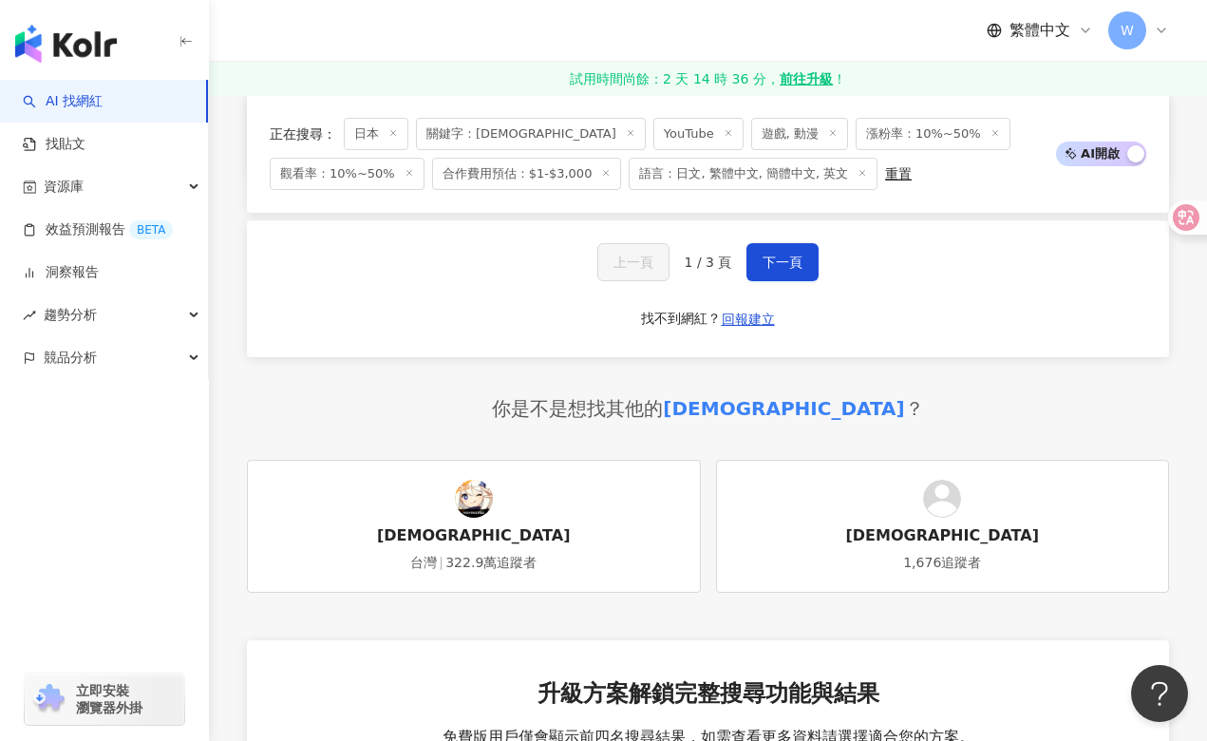
click at [192, 423] on div "button" at bounding box center [104, 441] width 209 height 125
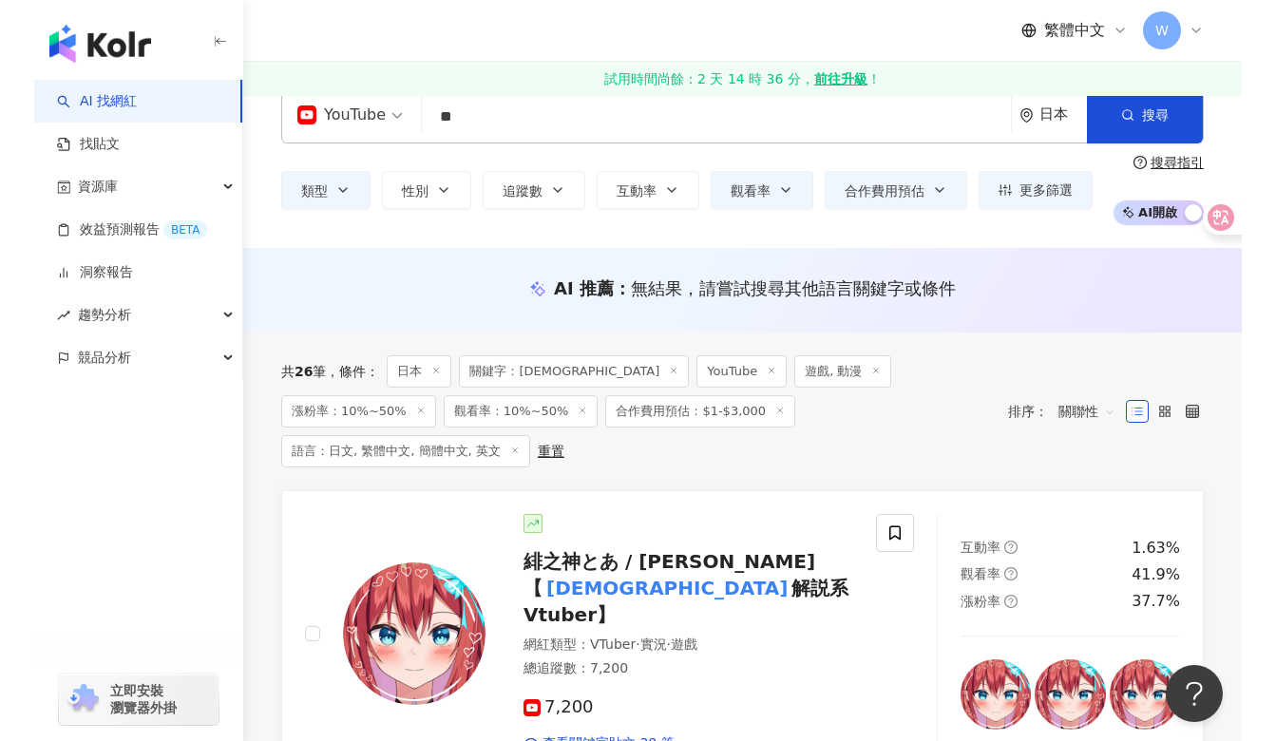
scroll to position [0, 0]
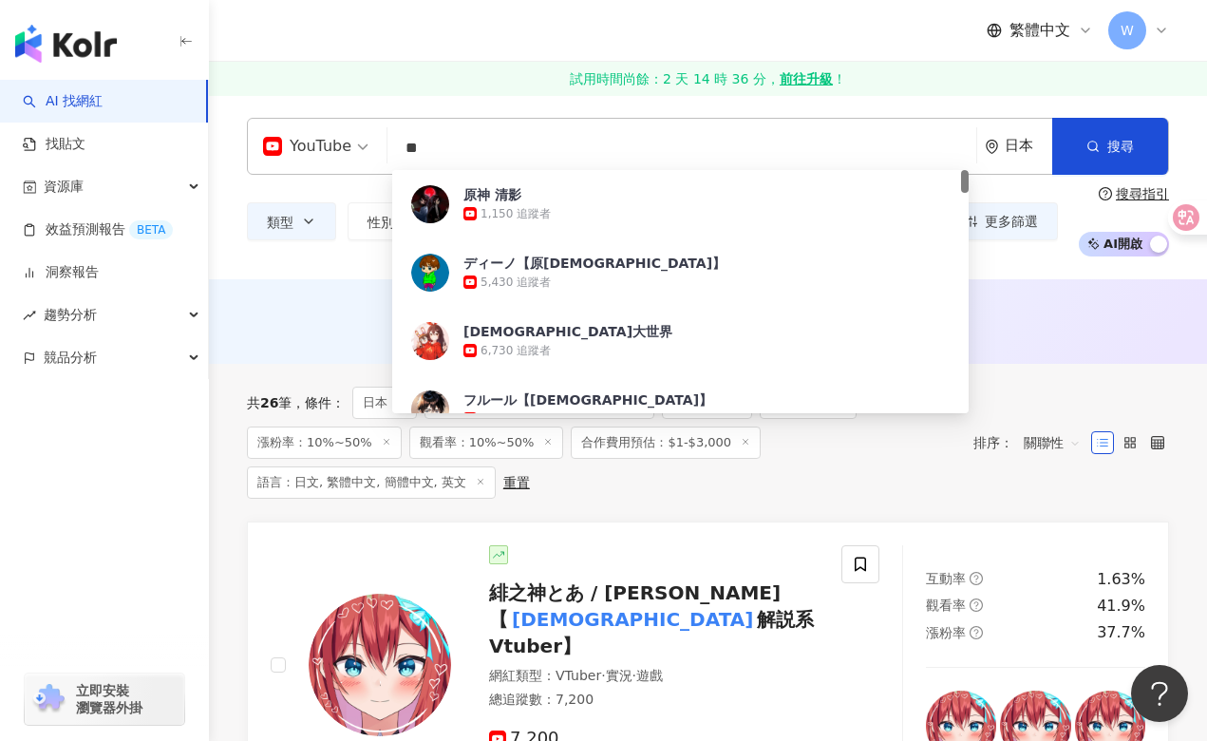
drag, startPoint x: 433, startPoint y: 140, endPoint x: 408, endPoint y: 144, distance: 26.1
click at [408, 144] on input "**" at bounding box center [682, 148] width 574 height 36
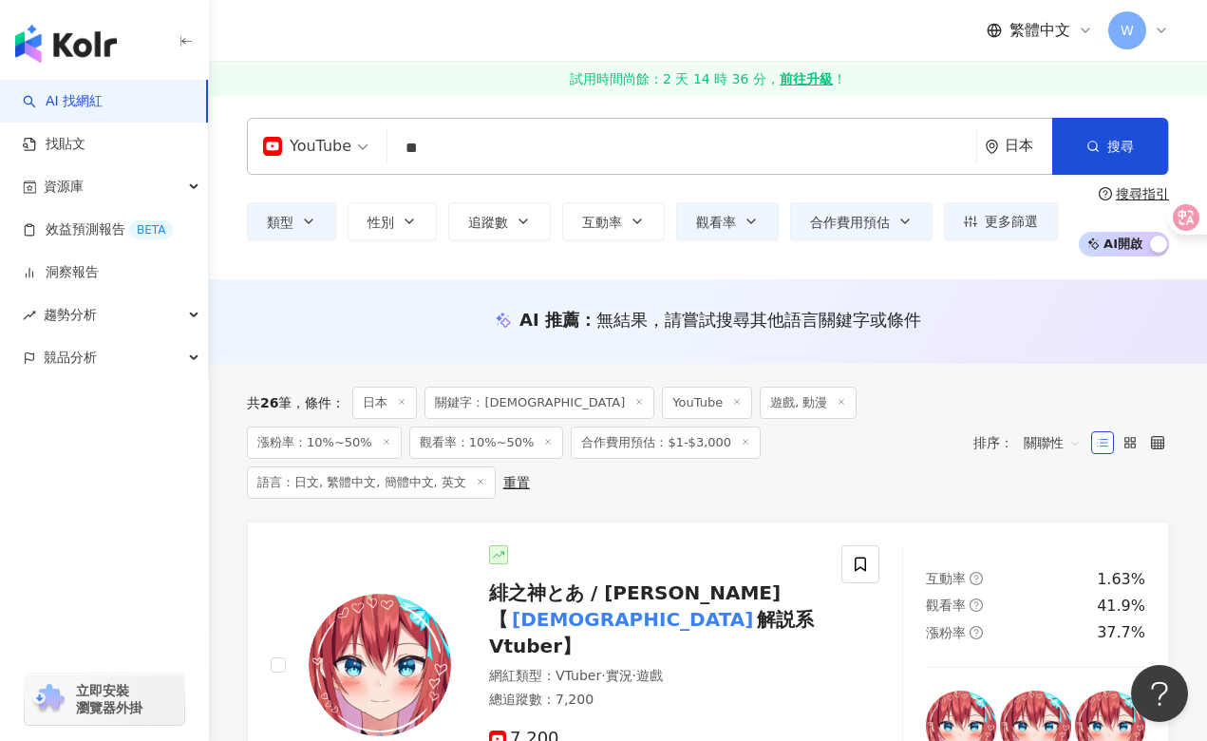
drag, startPoint x: 123, startPoint y: 460, endPoint x: 156, endPoint y: 428, distance: 45.0
click at [123, 460] on div "button" at bounding box center [104, 441] width 209 height 125
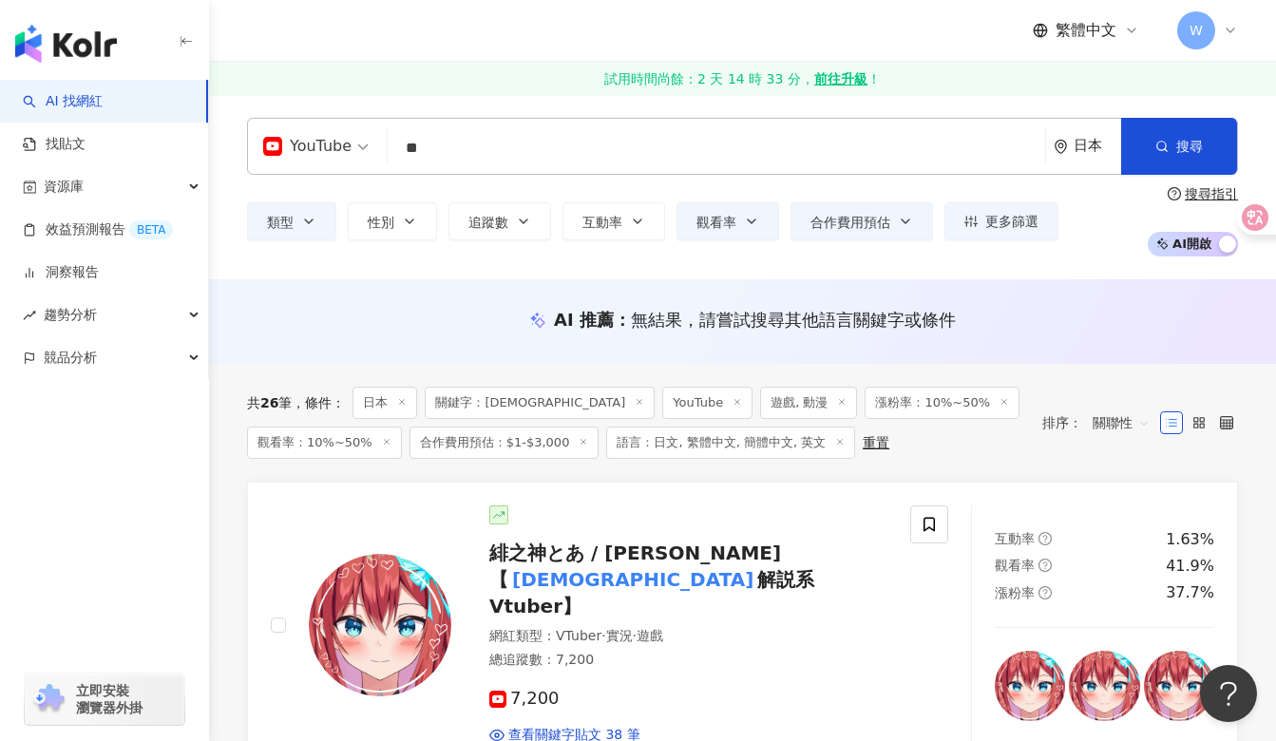
drag, startPoint x: 130, startPoint y: 574, endPoint x: 130, endPoint y: 559, distance: 15.2
click at [130, 574] on div "AI 找網紅 找貼文 資源庫 效益預測報告 BETA 洞察報告 趨勢分析 競品分析 立即安裝 瀏覽器外掛" at bounding box center [104, 410] width 209 height 661
